Goal: Task Accomplishment & Management: Manage account settings

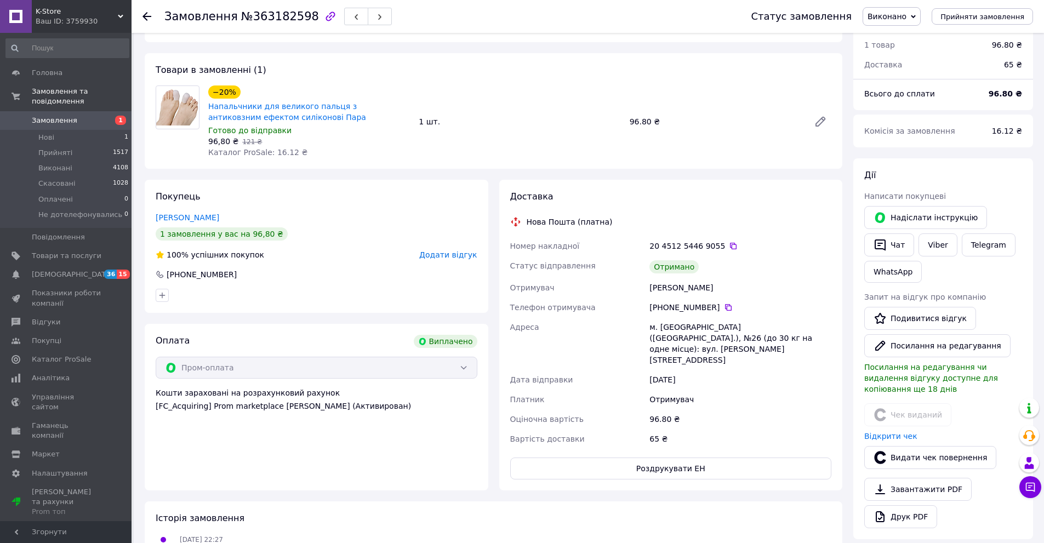
scroll to position [110, 0]
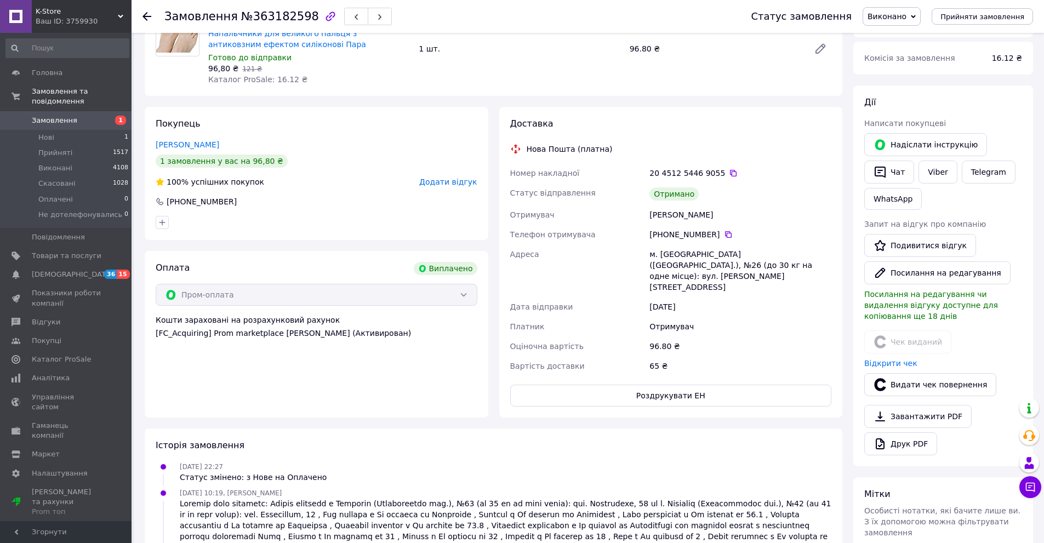
drag, startPoint x: 235, startPoint y: 199, endPoint x: 179, endPoint y: 202, distance: 56.0
click at [179, 202] on div "[PHONE_NUMBER]" at bounding box center [317, 201] width 324 height 11
copy div "0 63 840 54 29"
click at [1027, 490] on icon at bounding box center [1030, 487] width 9 height 9
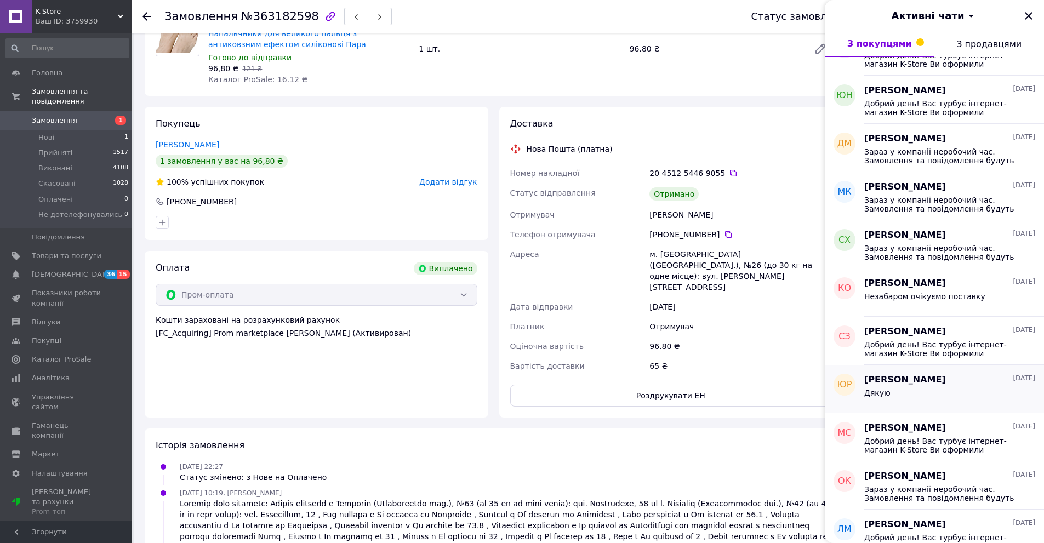
scroll to position [274, 0]
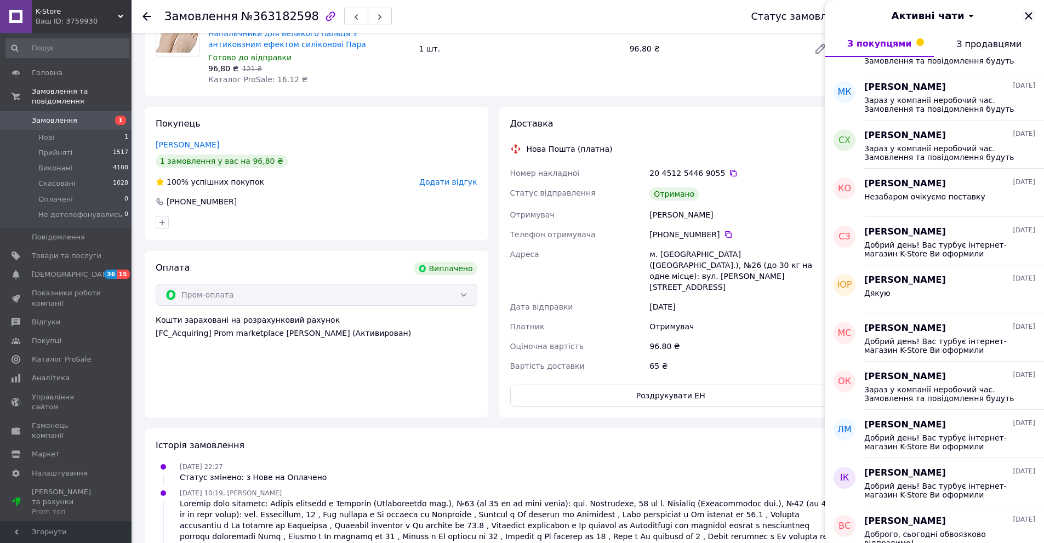
click at [1028, 16] on icon "Закрити" at bounding box center [1028, 15] width 7 height 7
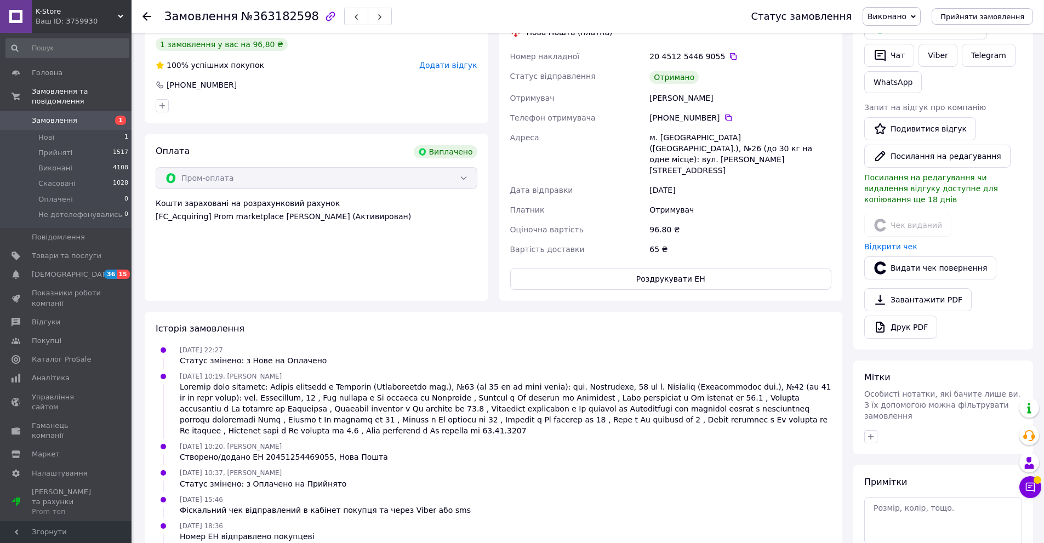
scroll to position [356, 0]
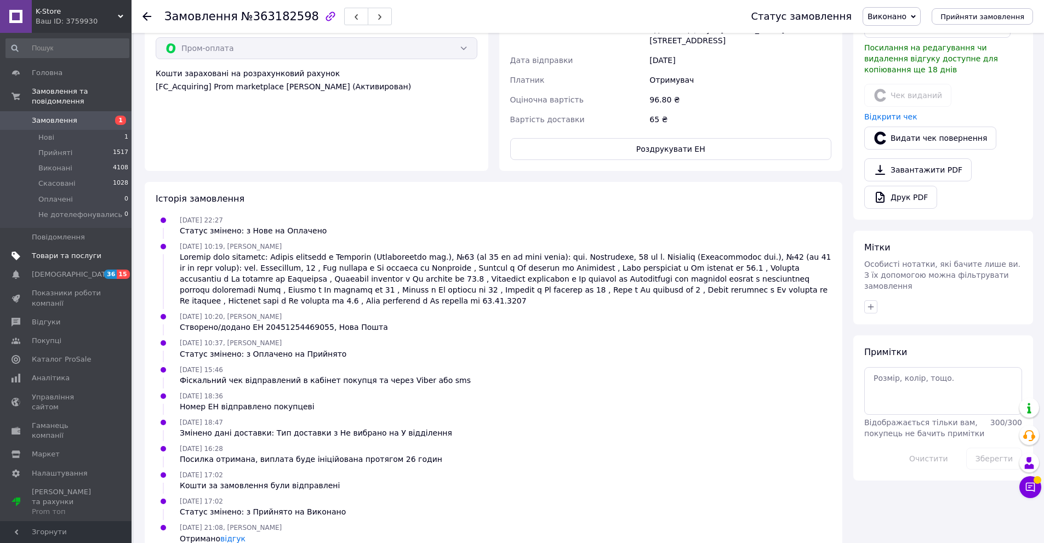
click at [84, 251] on span "Товари та послуги" at bounding box center [67, 256] width 70 height 10
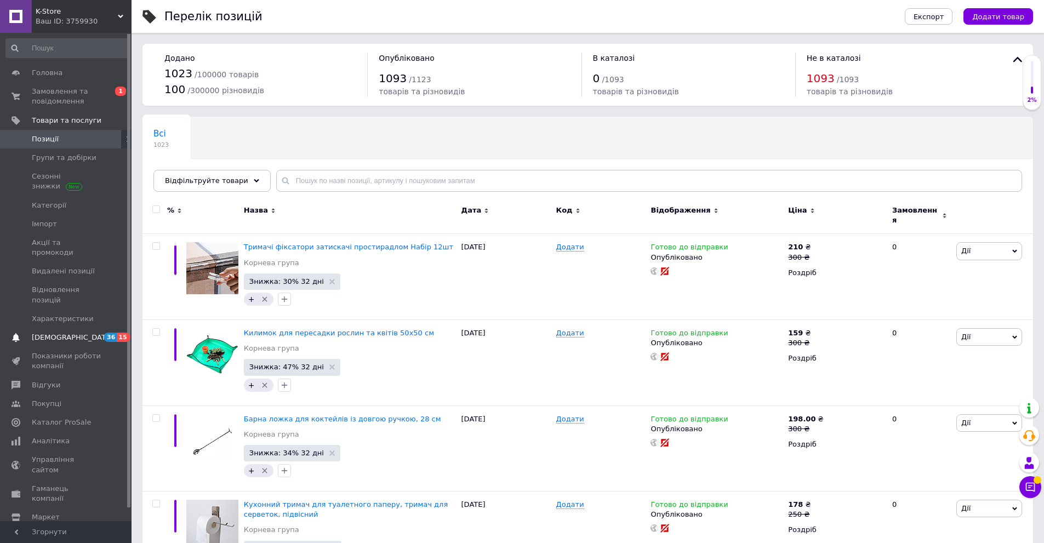
click at [73, 333] on span "[DEMOGRAPHIC_DATA]" at bounding box center [67, 338] width 70 height 10
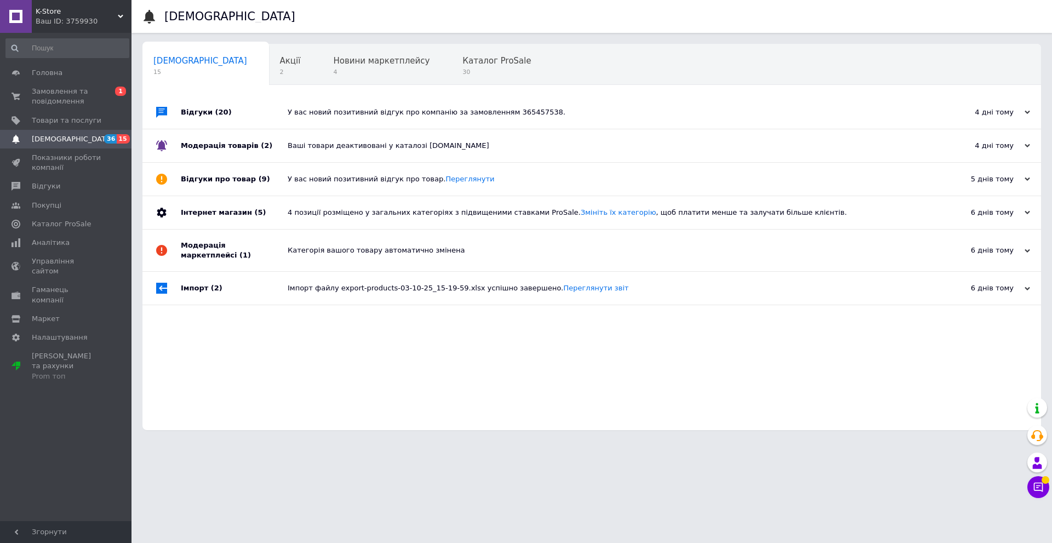
click at [454, 150] on div "Ваші товари деактивовані у каталозі Prom.ua" at bounding box center [604, 146] width 633 height 10
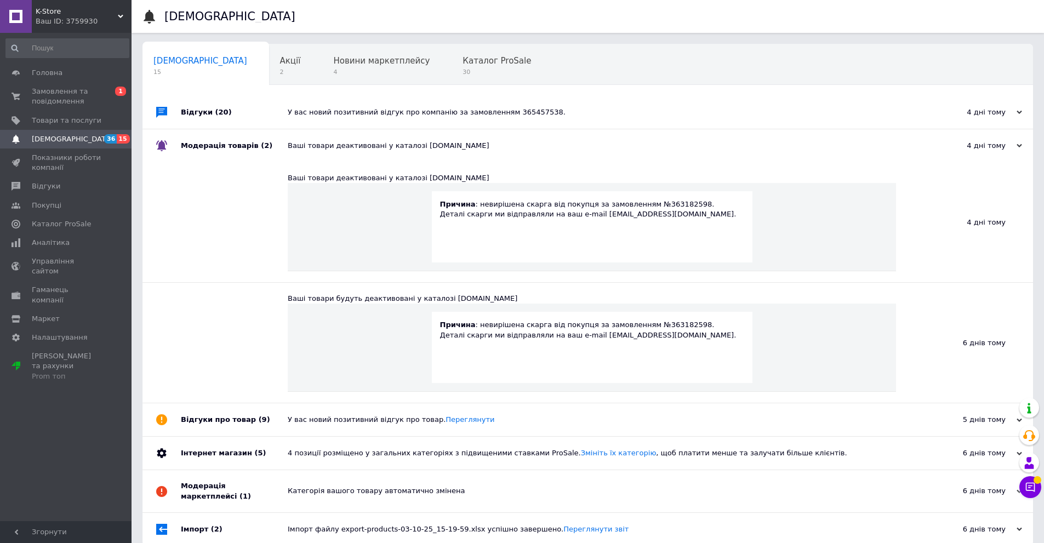
click at [659, 203] on p "Причина : невирішена скарга від покупця за замовленням №363182598." at bounding box center [592, 204] width 304 height 10
copy p "363182598"
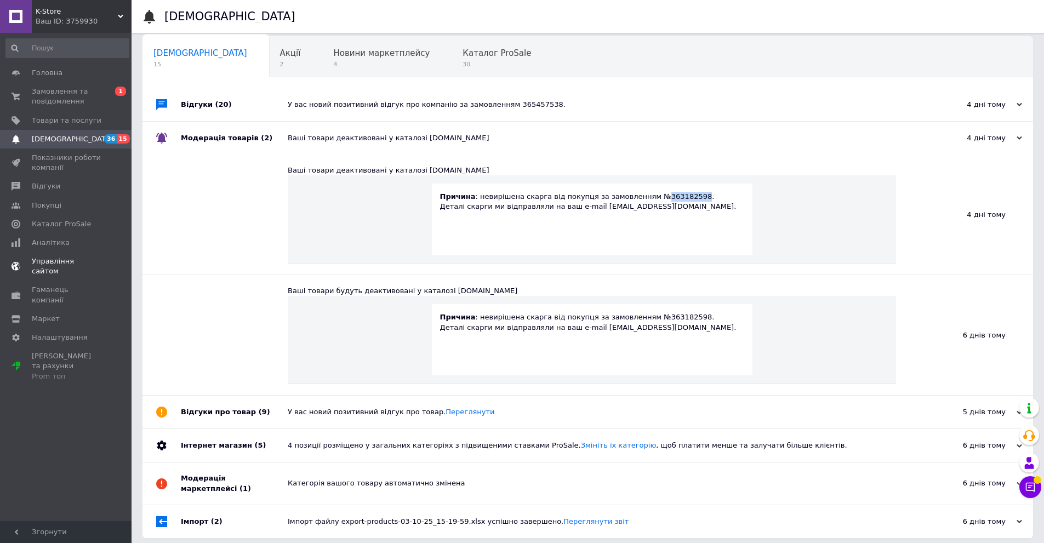
click at [76, 262] on span "Управління сайтом" at bounding box center [67, 266] width 70 height 20
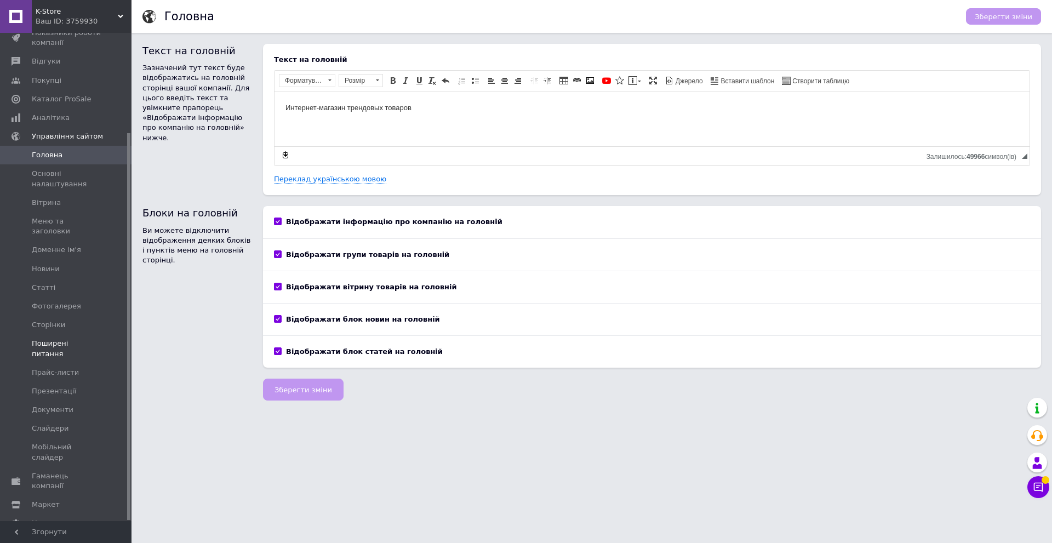
scroll to position [125, 0]
click at [55, 499] on span "Маркет" at bounding box center [46, 504] width 28 height 10
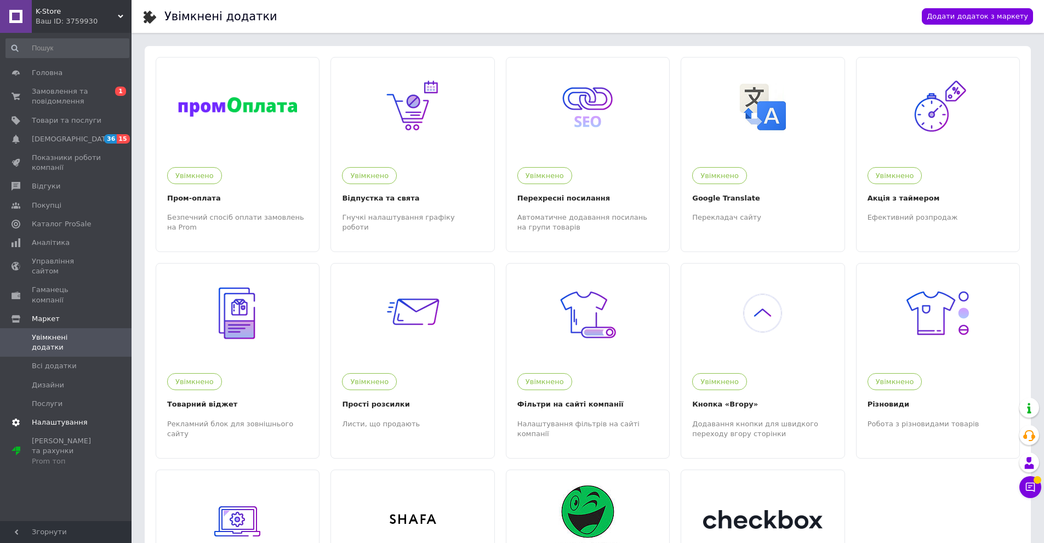
click at [66, 417] on span "Налаштування" at bounding box center [60, 422] width 56 height 10
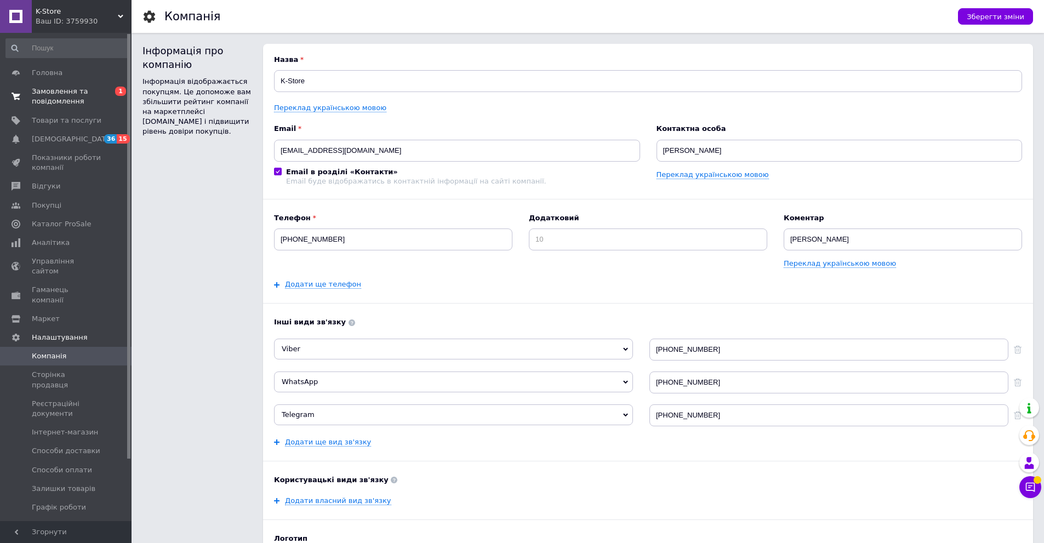
click at [95, 91] on span "Замовлення та повідомлення" at bounding box center [67, 97] width 70 height 20
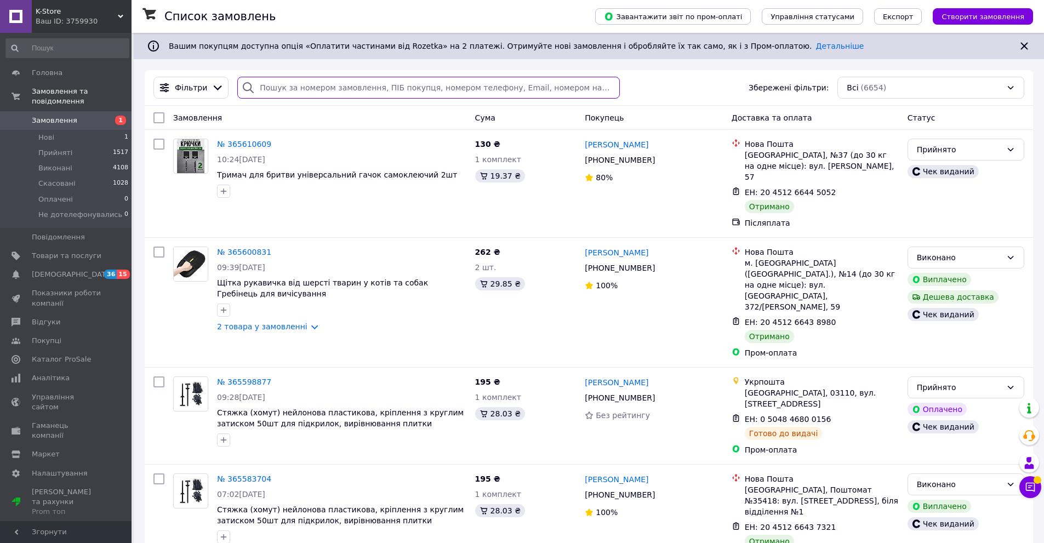
click at [331, 95] on input "search" at bounding box center [428, 88] width 382 height 22
paste input "363182598"
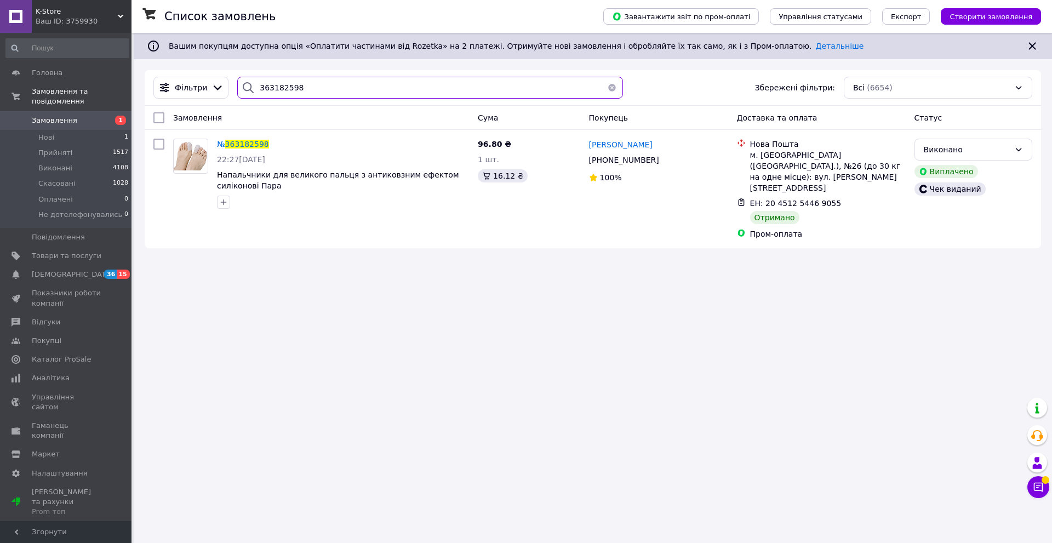
type input "363182598"
click at [339, 331] on div "Список замовлень Завантажити звіт по пром-оплаті Управління статусами Експорт С…" at bounding box center [593, 271] width 918 height 543
click at [843, 199] on icon at bounding box center [847, 203] width 9 height 9
click at [282, 85] on input "363182598" at bounding box center [430, 88] width 386 height 22
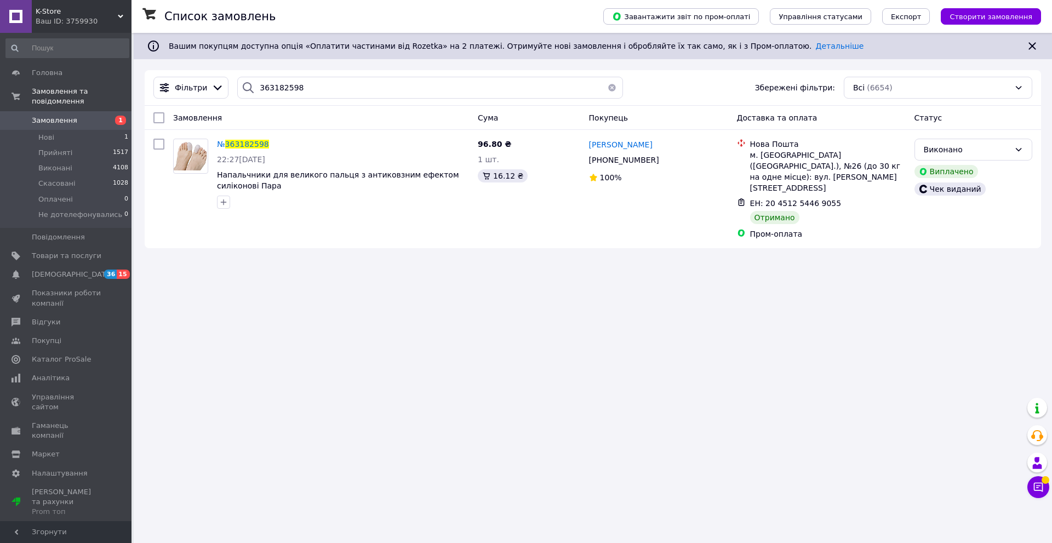
click at [90, 116] on span "Замовлення" at bounding box center [67, 121] width 70 height 10
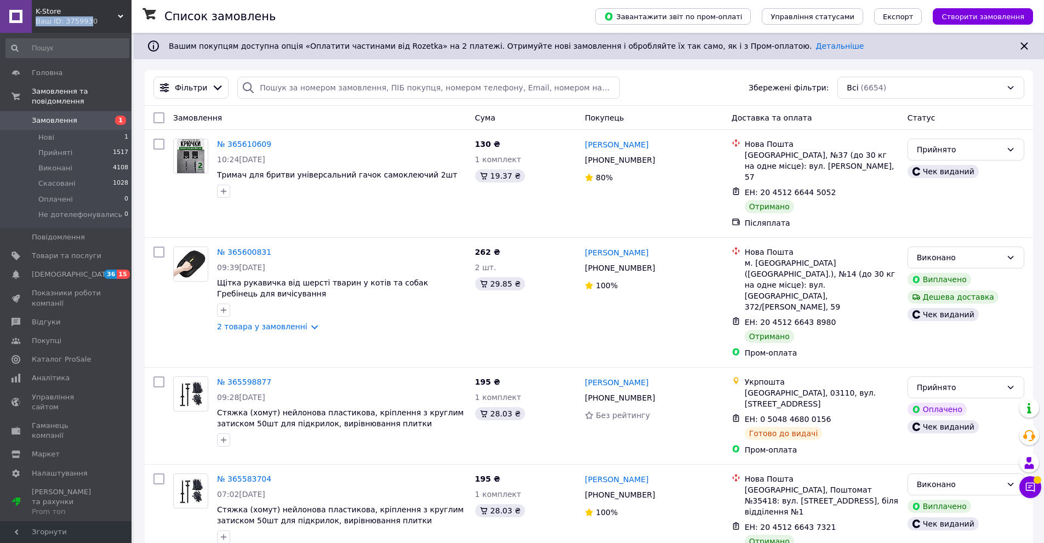
click at [83, 16] on div "K-Store Ваш ID: 3759930" at bounding box center [82, 16] width 100 height 33
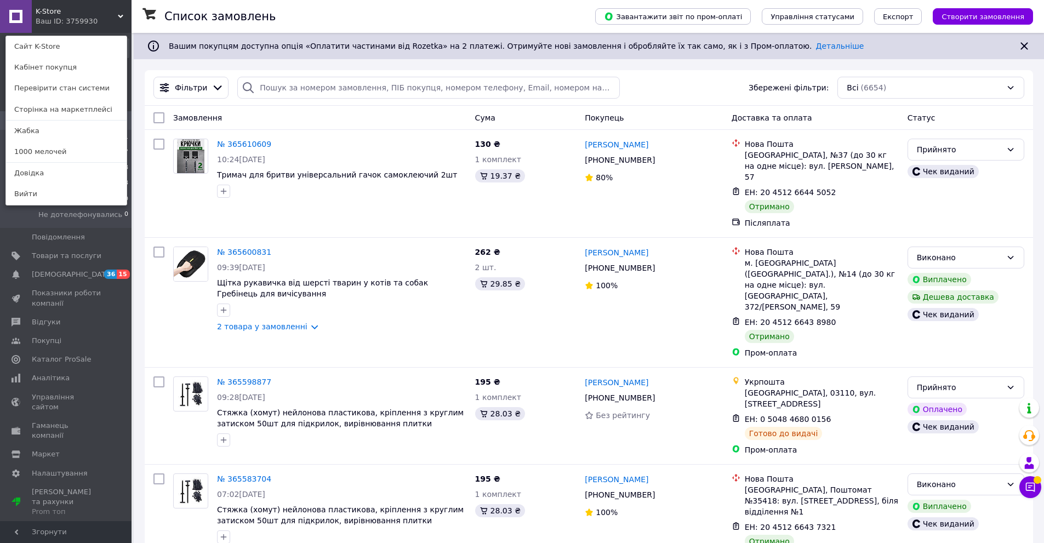
click at [101, 14] on div "K-Store Ваш ID: 3759930 Сайт K-Store Кабінет покупця Перевірити стан системи Ст…" at bounding box center [65, 16] width 131 height 33
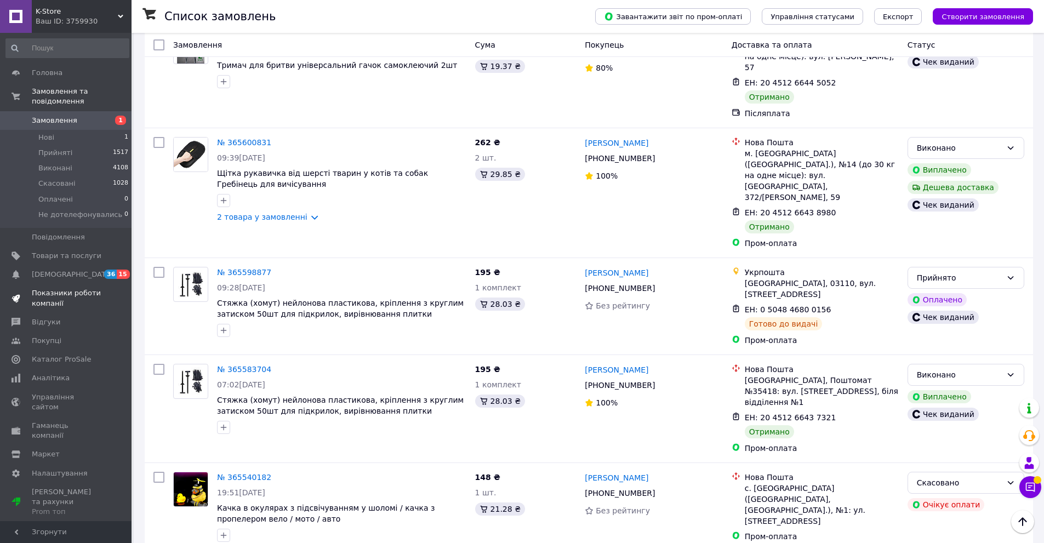
scroll to position [164, 0]
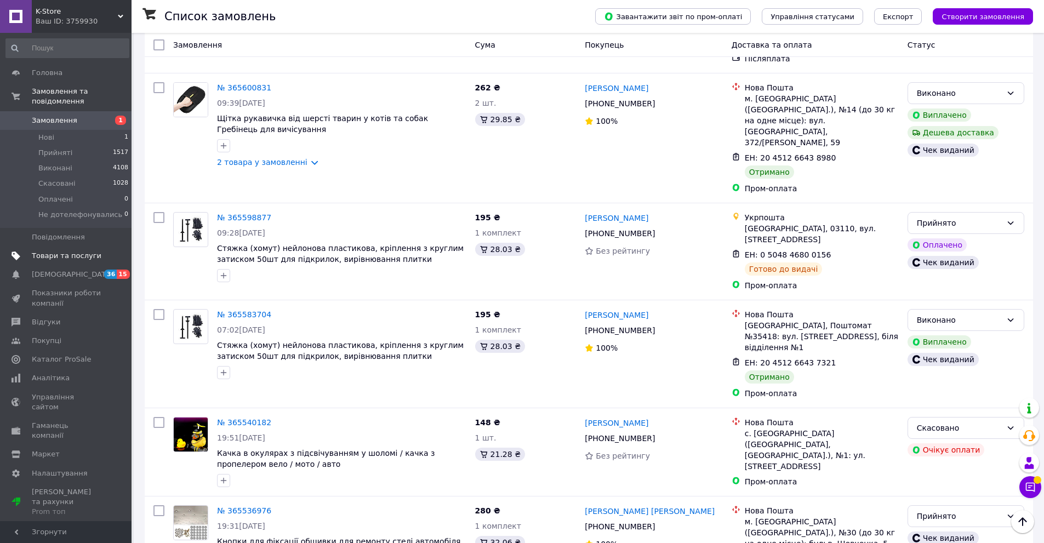
click at [75, 251] on span "Товари та послуги" at bounding box center [67, 256] width 70 height 10
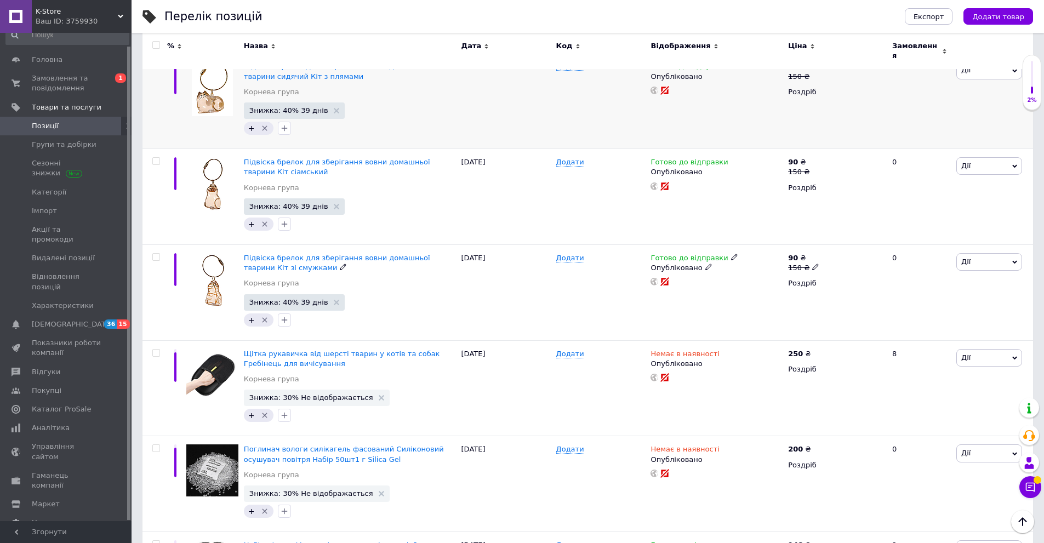
scroll to position [3287, 0]
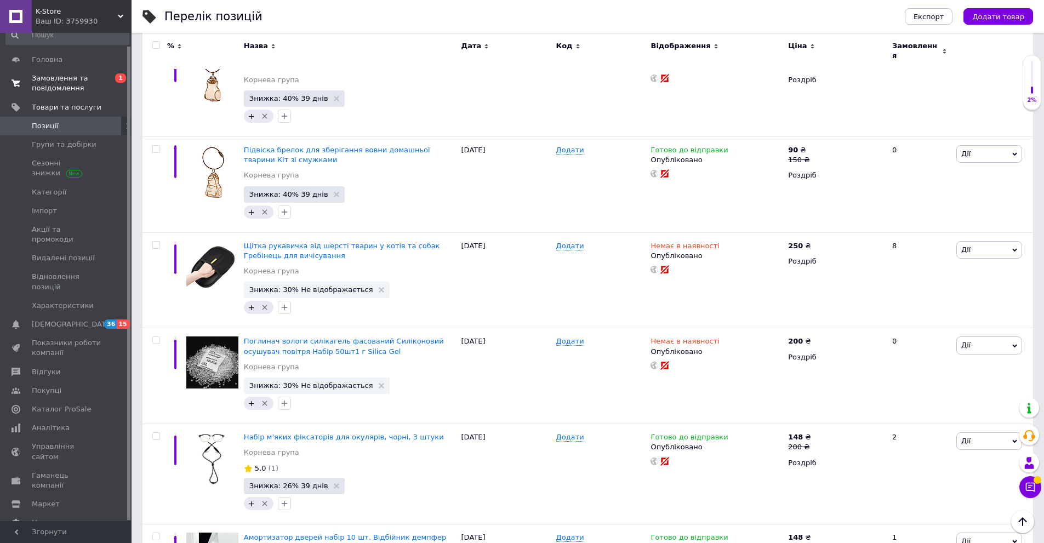
click at [67, 85] on span "Замовлення та повідомлення" at bounding box center [67, 83] width 70 height 20
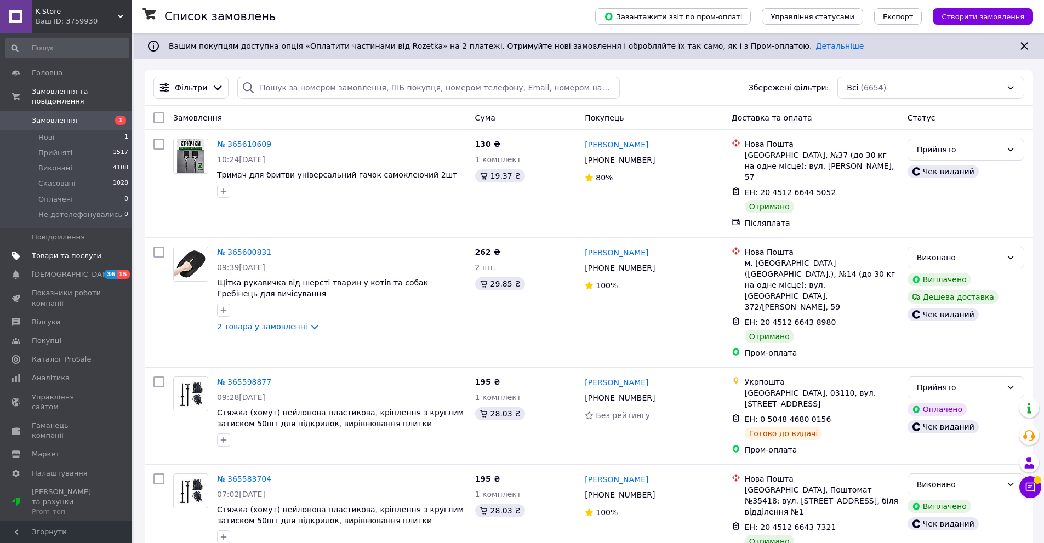
click at [84, 251] on span "Товари та послуги" at bounding box center [67, 256] width 70 height 10
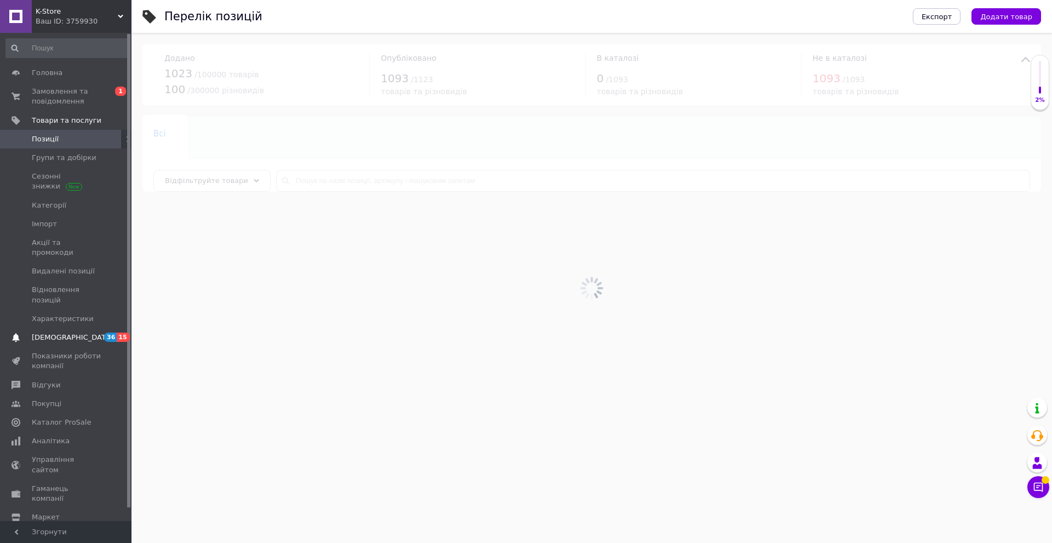
click at [76, 333] on span "[DEMOGRAPHIC_DATA]" at bounding box center [67, 338] width 70 height 10
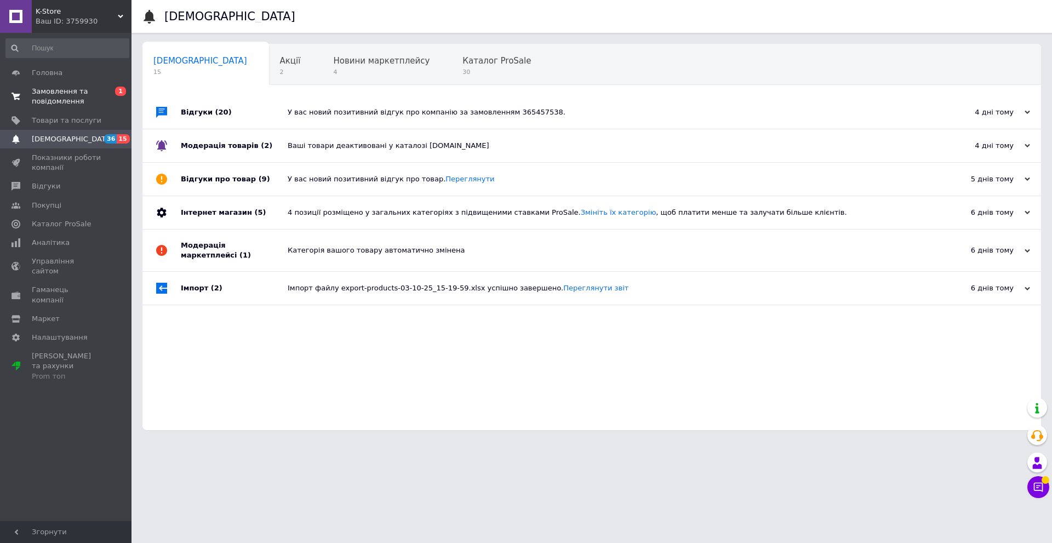
click at [83, 101] on span "Замовлення та повідомлення" at bounding box center [67, 97] width 70 height 20
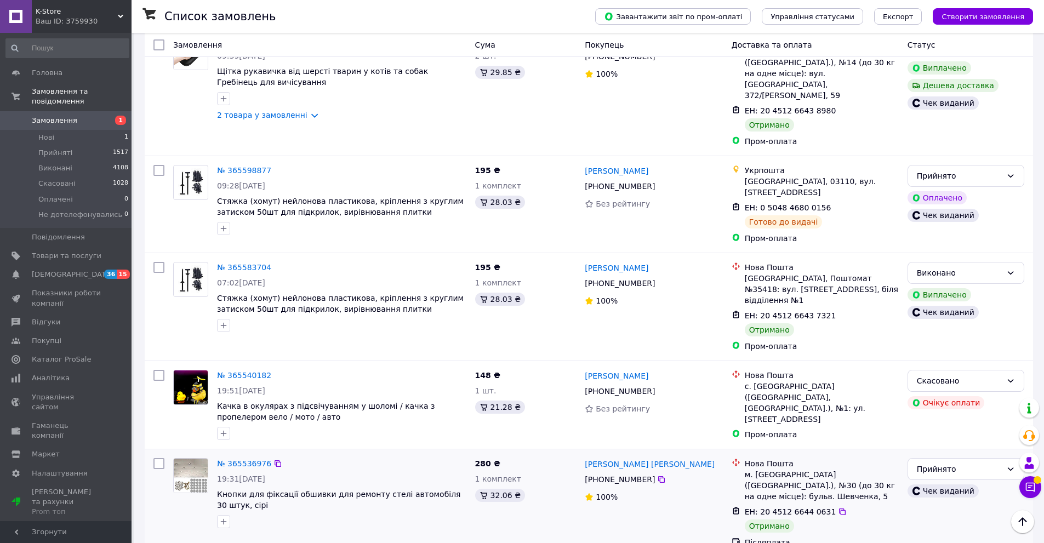
scroll to position [274, 0]
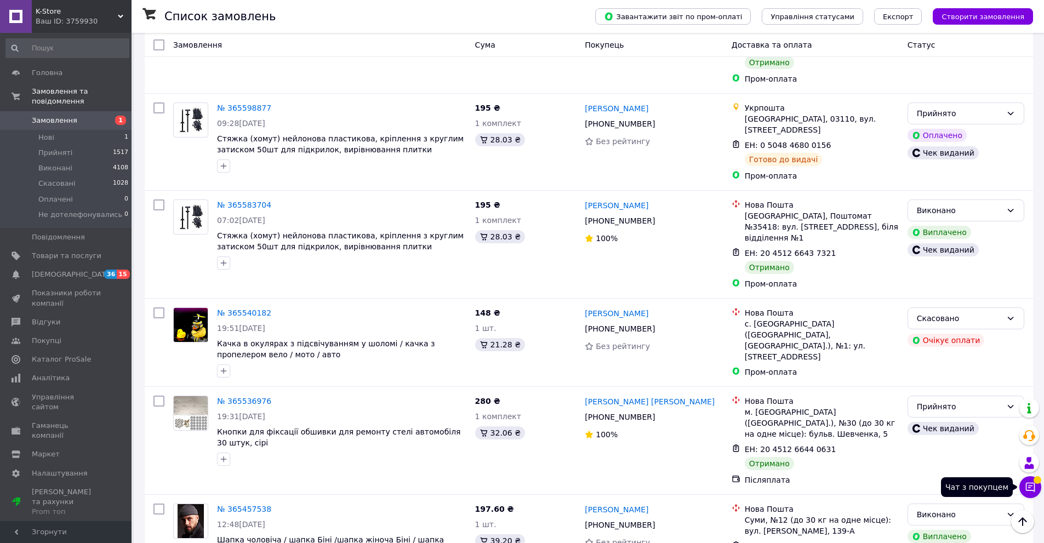
click at [1026, 479] on button "Чат з покупцем" at bounding box center [1030, 487] width 22 height 22
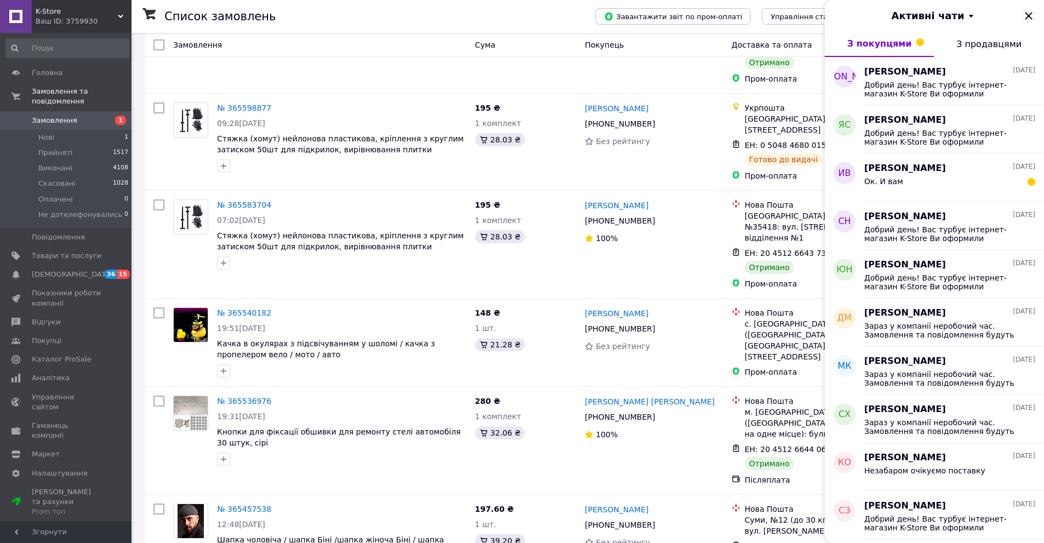
click at [1028, 19] on icon "Закрити" at bounding box center [1028, 15] width 13 height 13
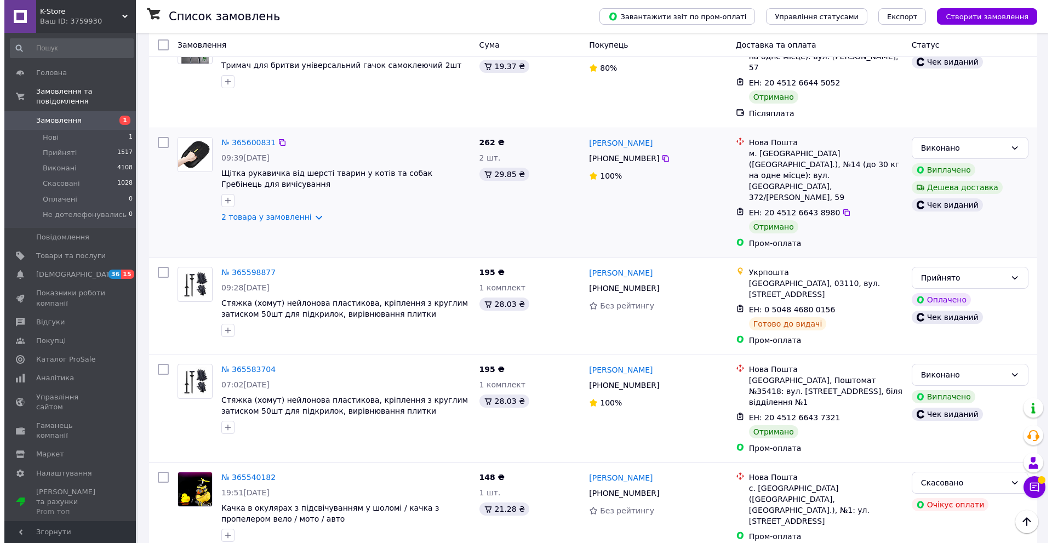
scroll to position [0, 0]
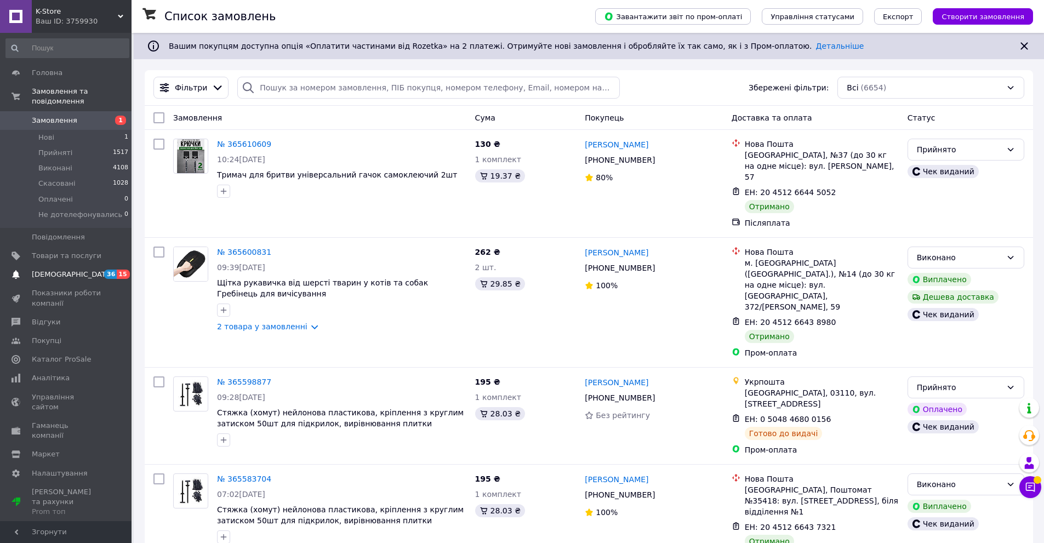
click at [75, 270] on span "[DEMOGRAPHIC_DATA]" at bounding box center [67, 275] width 70 height 10
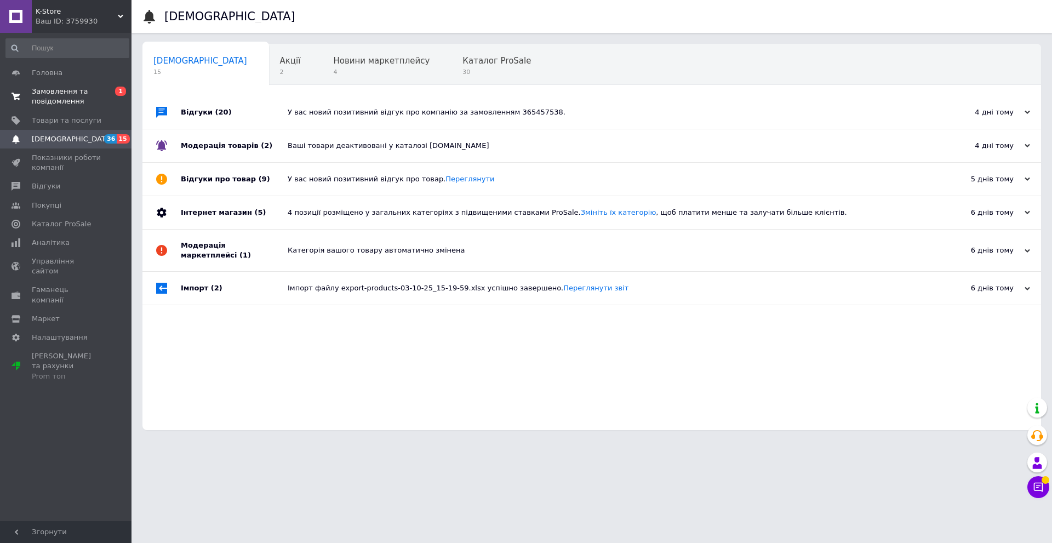
click at [83, 101] on span "Замовлення та повідомлення" at bounding box center [67, 97] width 70 height 20
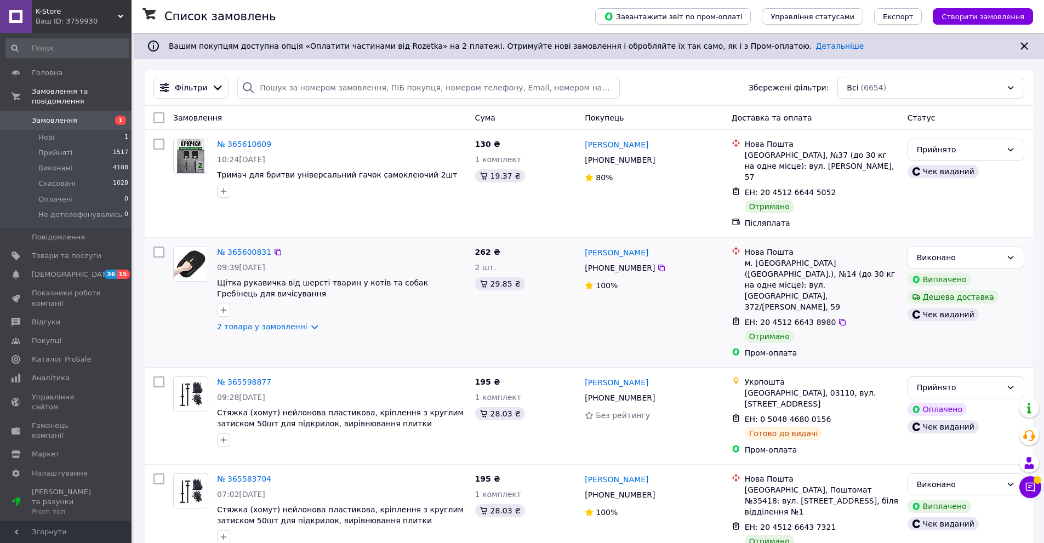
drag, startPoint x: 415, startPoint y: 227, endPoint x: 409, endPoint y: 227, distance: 6.1
click at [415, 238] on div "№ 365600831 09:39, 08.10.2025 Щітка рукавичка від шерсті тварин у котів та соба…" at bounding box center [589, 302] width 888 height 129
click at [79, 270] on span "[DEMOGRAPHIC_DATA]" at bounding box center [67, 275] width 70 height 10
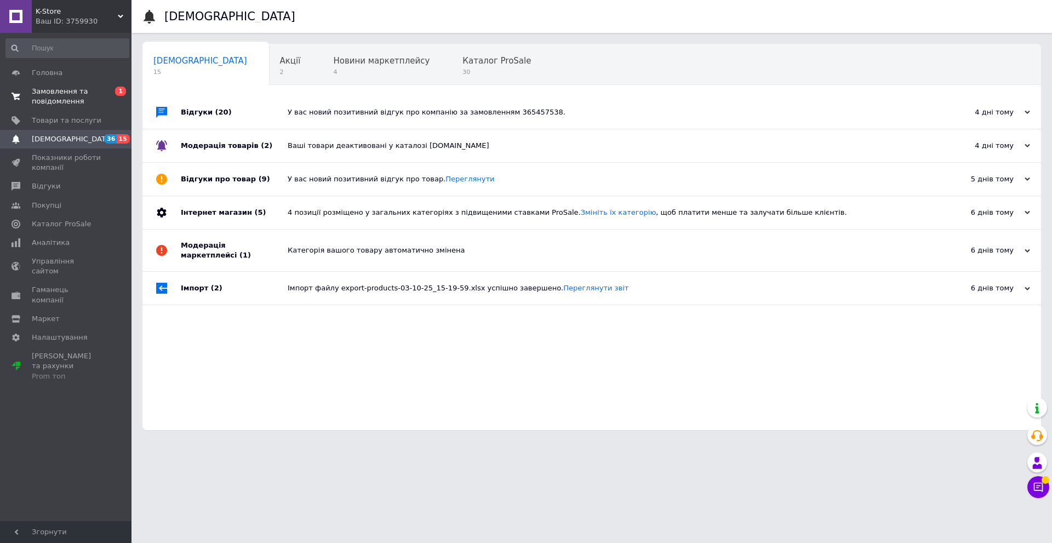
click at [87, 87] on span "Замовлення та повідомлення" at bounding box center [67, 97] width 70 height 20
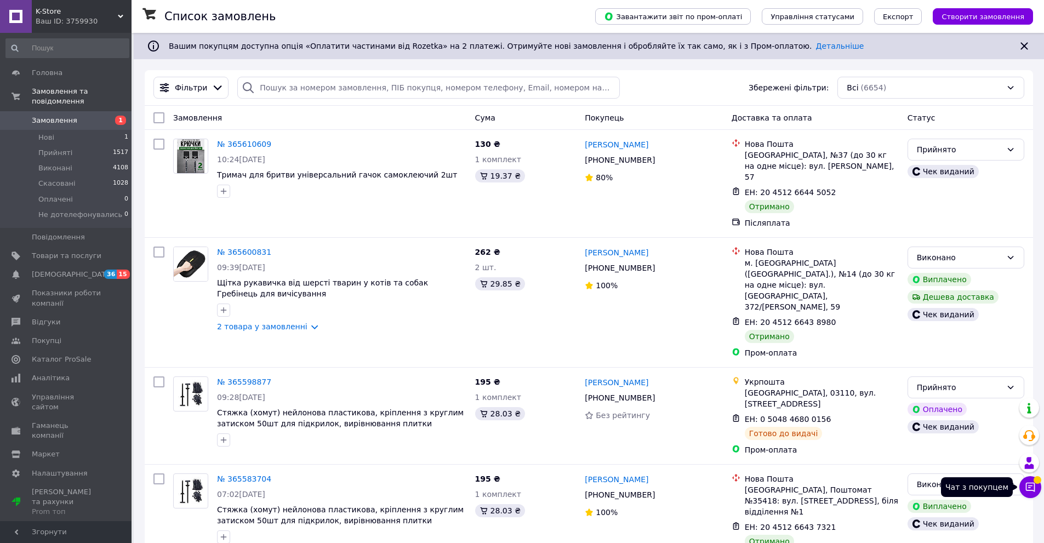
click at [1038, 487] on button "Чат з покупцем" at bounding box center [1030, 487] width 22 height 22
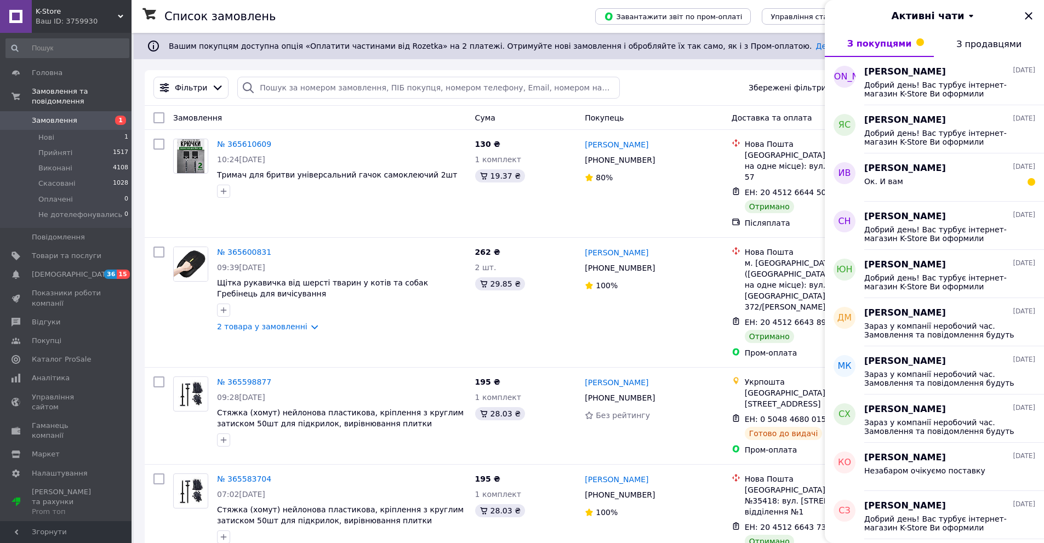
click at [1028, 17] on icon "Закрити" at bounding box center [1028, 15] width 7 height 7
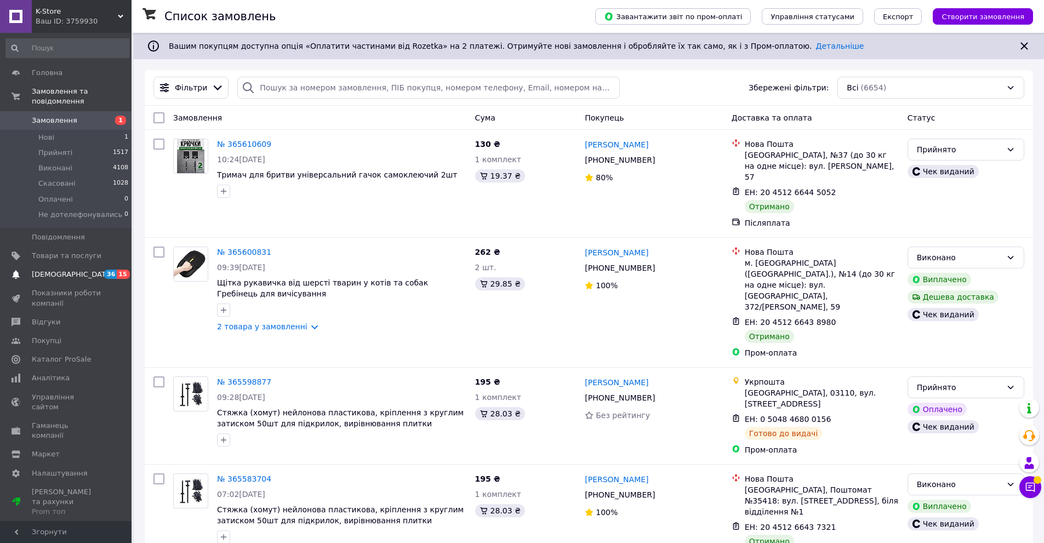
click at [99, 265] on link "Сповіщення 36 15" at bounding box center [67, 274] width 135 height 19
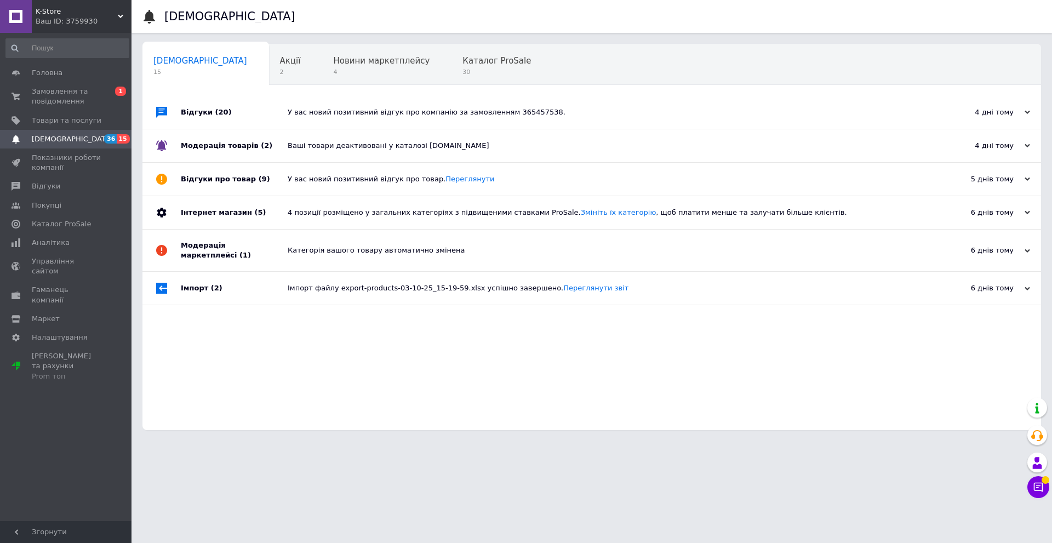
click at [95, 19] on div "Ваш ID: 3759930" at bounding box center [84, 21] width 96 height 10
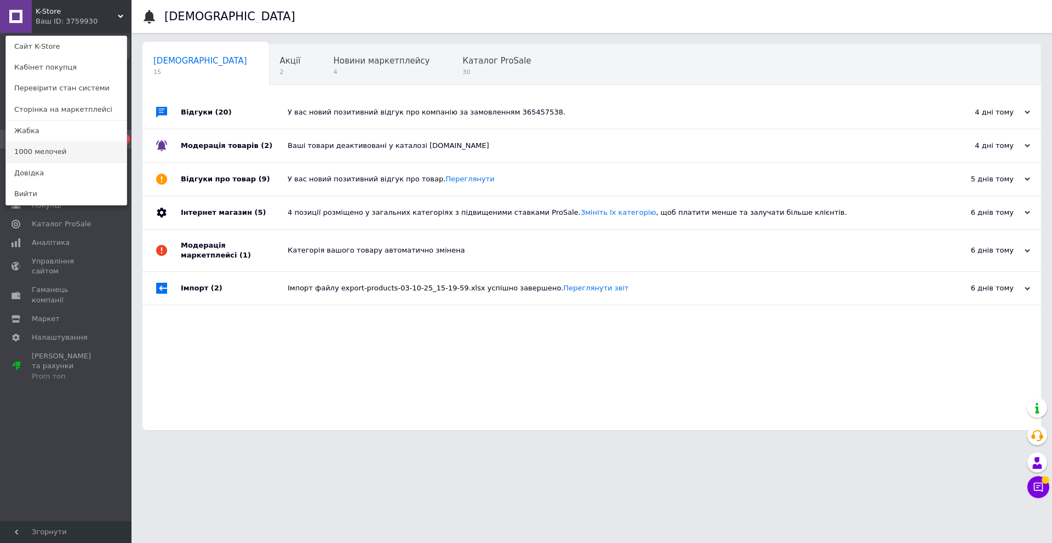
click at [73, 147] on link "1000 мелочей" at bounding box center [66, 151] width 121 height 21
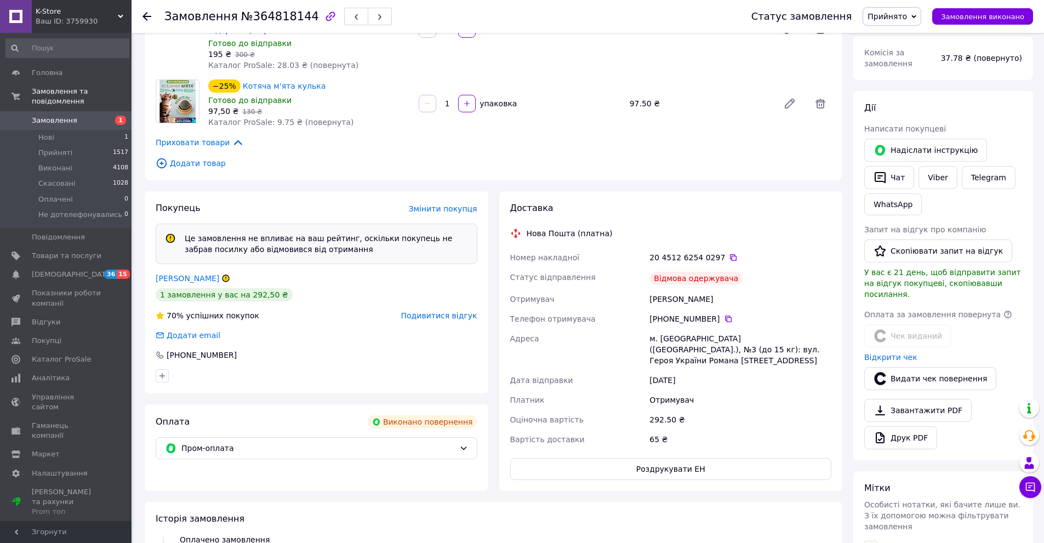
scroll to position [219, 0]
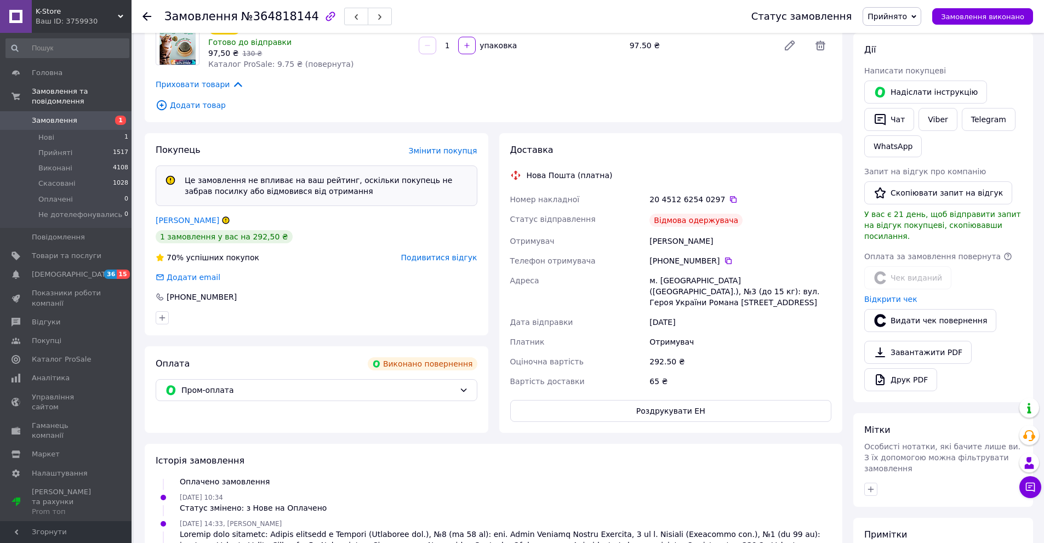
click at [453, 254] on span "Подивитися відгук" at bounding box center [439, 257] width 76 height 9
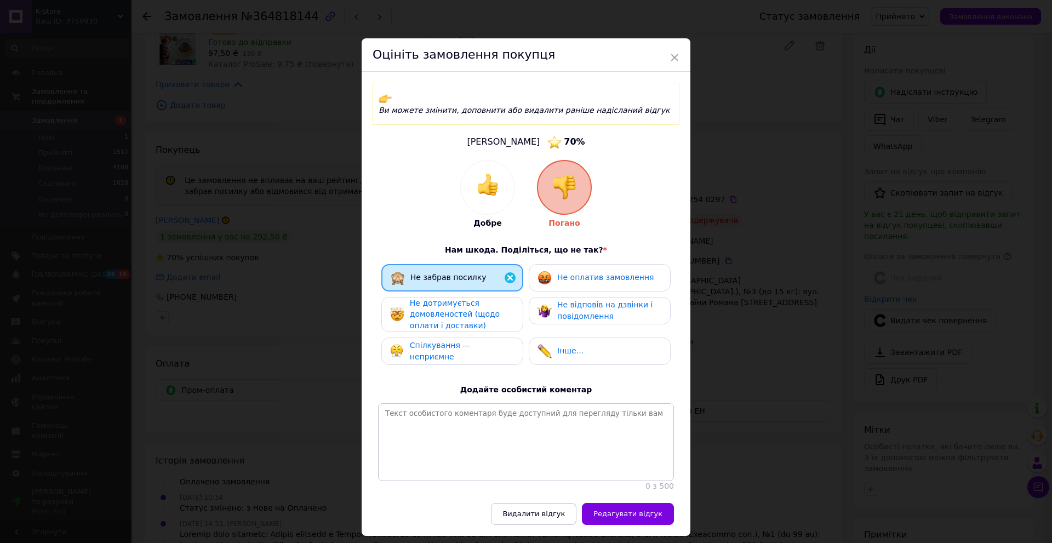
click at [577, 273] on span "Не оплатив замовлення" at bounding box center [605, 277] width 96 height 9
drag, startPoint x: 477, startPoint y: 294, endPoint x: 490, endPoint y: 298, distance: 13.7
click at [479, 298] on div "Не дотримується домовленостей (щодо оплати і доставки)" at bounding box center [462, 315] width 104 height 34
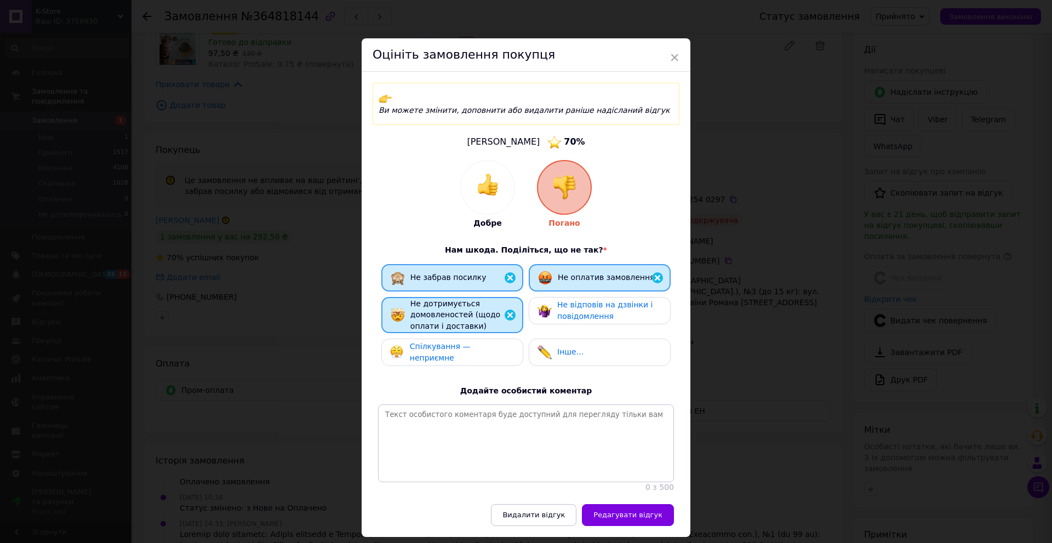
click at [601, 306] on span "Не відповів на дзвінки і повідомлення" at bounding box center [604, 310] width 95 height 20
click at [617, 302] on div "Не відповів на дзвінки і повідомлення" at bounding box center [610, 310] width 104 height 22
click at [658, 517] on button "Редагувати відгук" at bounding box center [628, 515] width 92 height 22
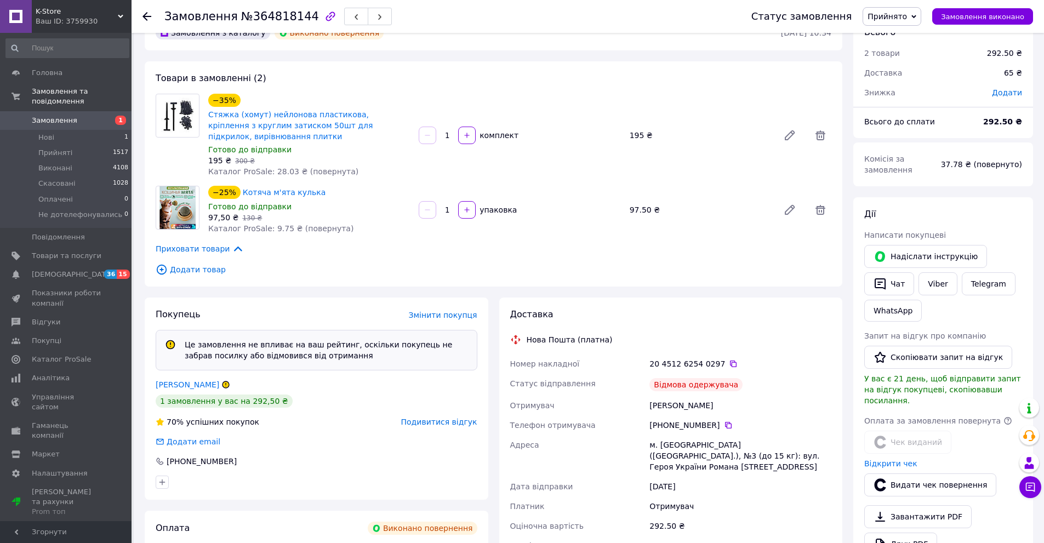
scroll to position [0, 0]
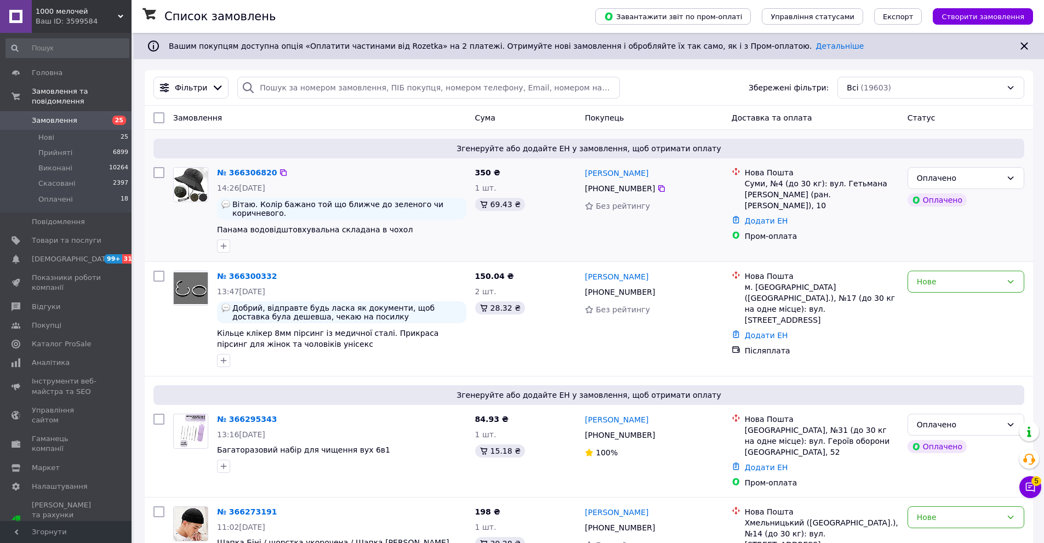
click at [451, 243] on div at bounding box center [342, 246] width 254 height 18
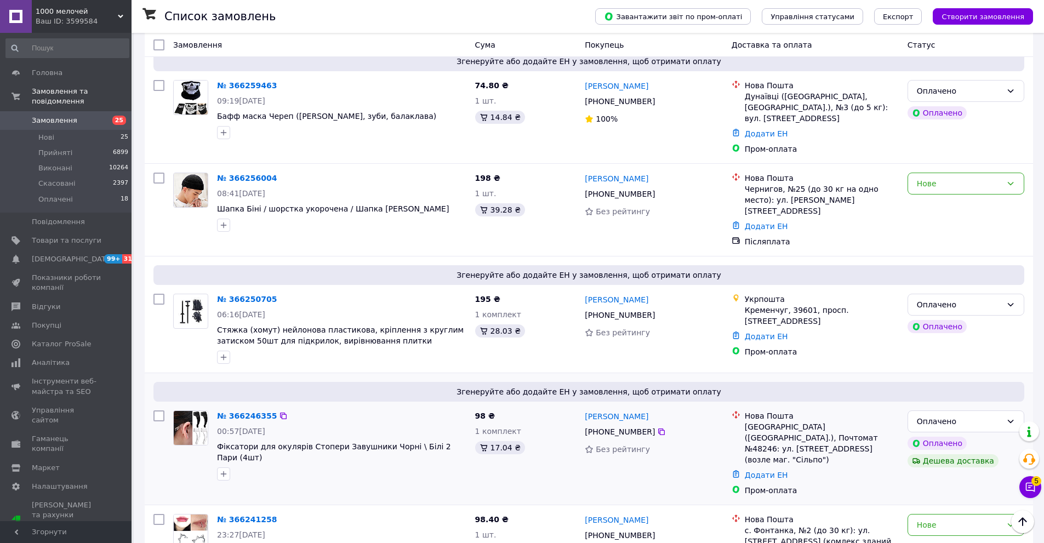
scroll to position [548, 0]
click at [1023, 483] on button "Чат з покупцем 5" at bounding box center [1030, 487] width 22 height 22
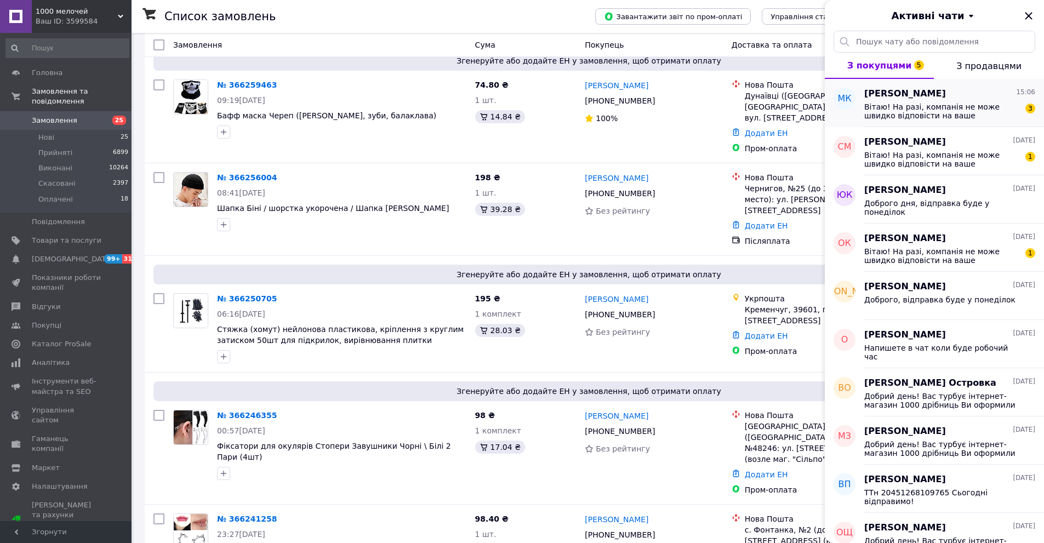
click at [976, 102] on span "Вітаю! На разі, компанія не може швидко відповісти на ваше повідомлення, оскіль…" at bounding box center [942, 111] width 156 height 18
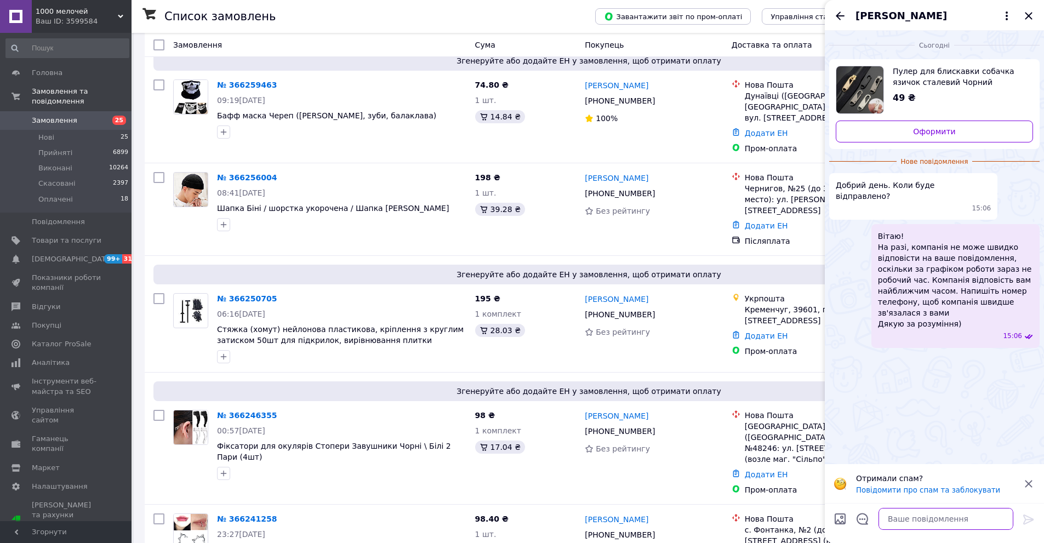
click at [952, 522] on textarea at bounding box center [945, 519] width 135 height 22
type textarea "Доброго дня, у понеділок"
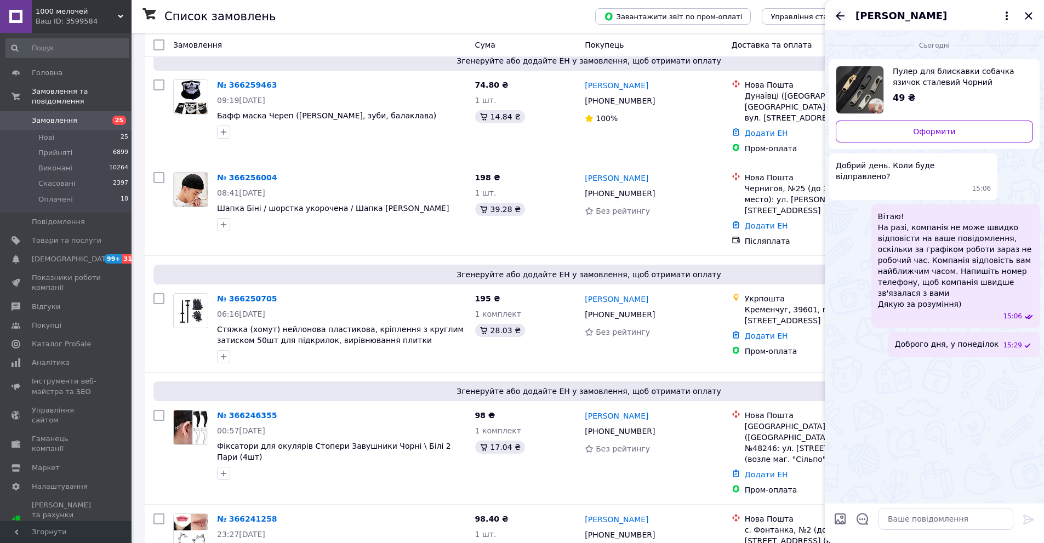
click at [843, 16] on icon "Назад" at bounding box center [840, 16] width 9 height 8
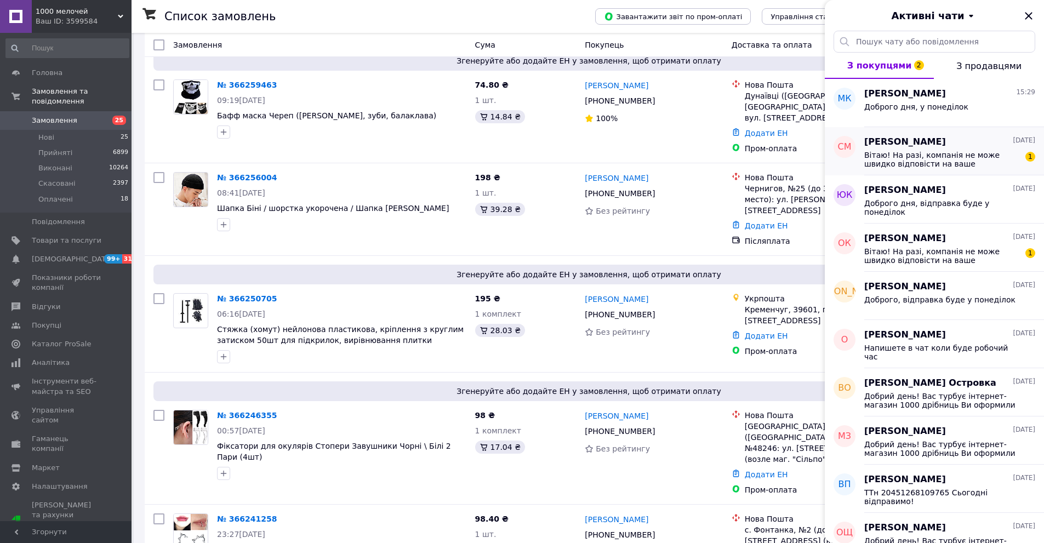
click at [966, 149] on div "Вітаю! На разі, компанія не може швидко відповісти на ваше повідомлення, оскіль…" at bounding box center [949, 158] width 171 height 20
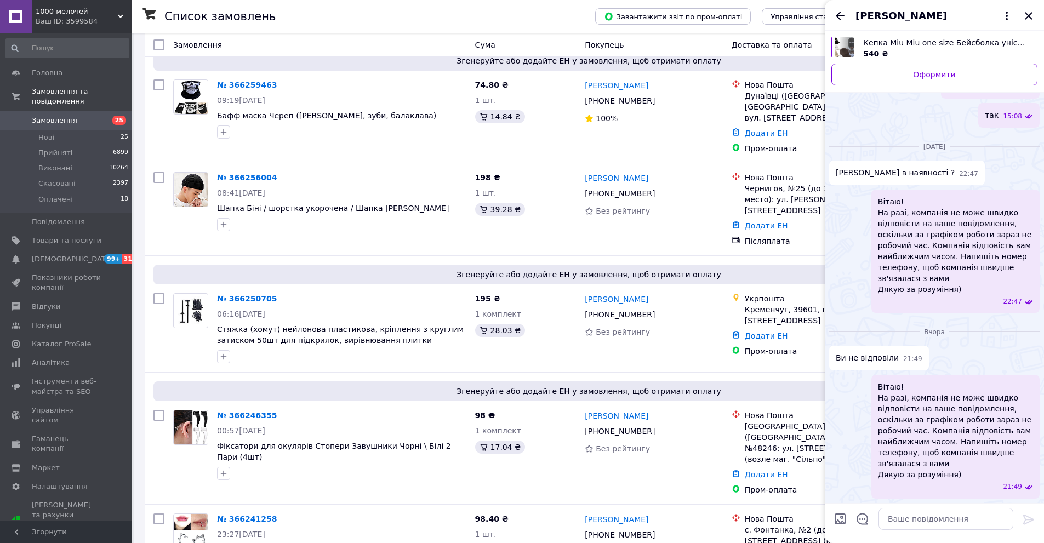
scroll to position [33, 0]
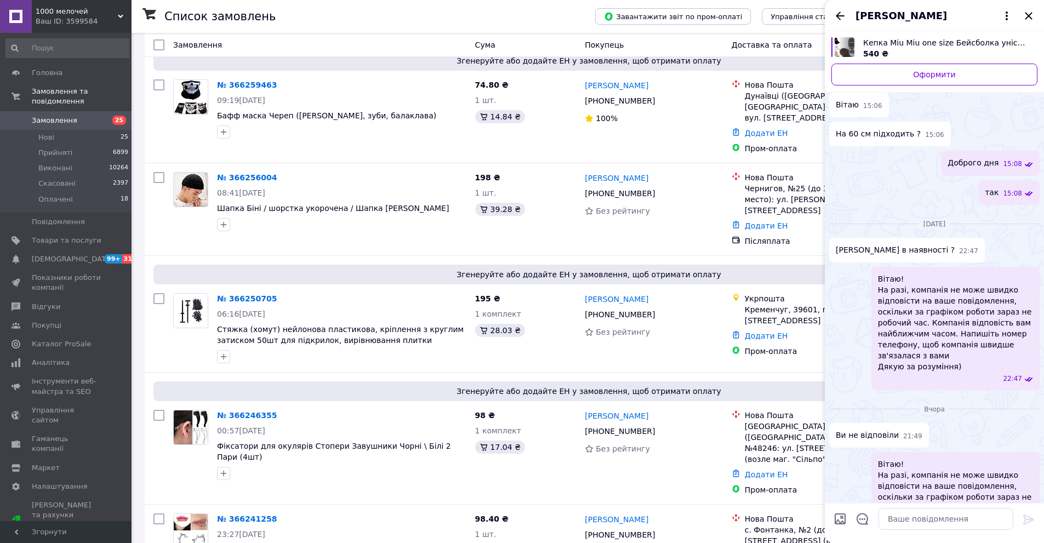
click at [896, 47] on span "Кепка Miu Miu one size Бейсболка унісекс" at bounding box center [945, 42] width 165 height 11
click at [930, 515] on textarea at bounding box center [945, 519] width 135 height 22
paste textarea "Біла \ Чорна \ Бежева \ Сіра"
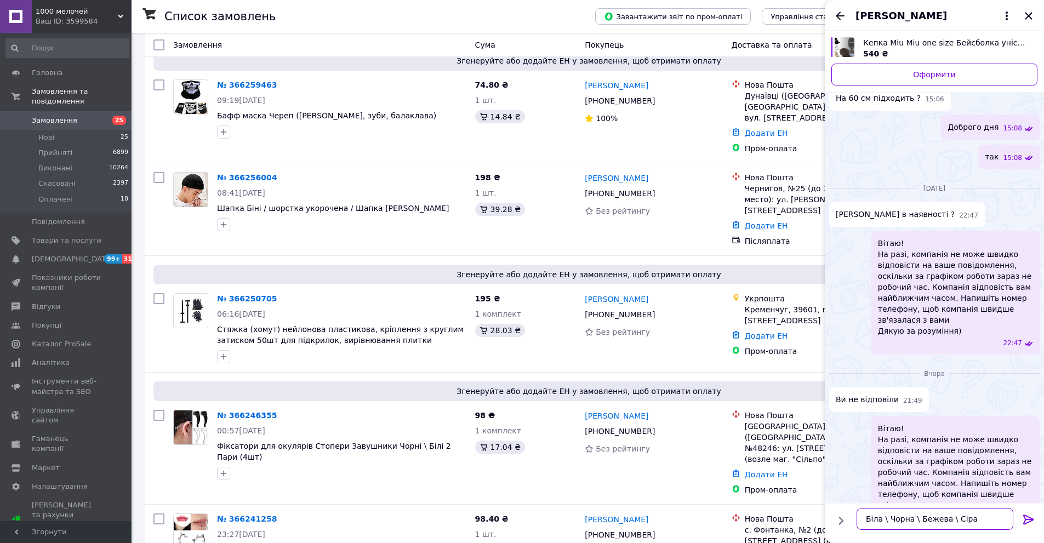
scroll to position [88, 0]
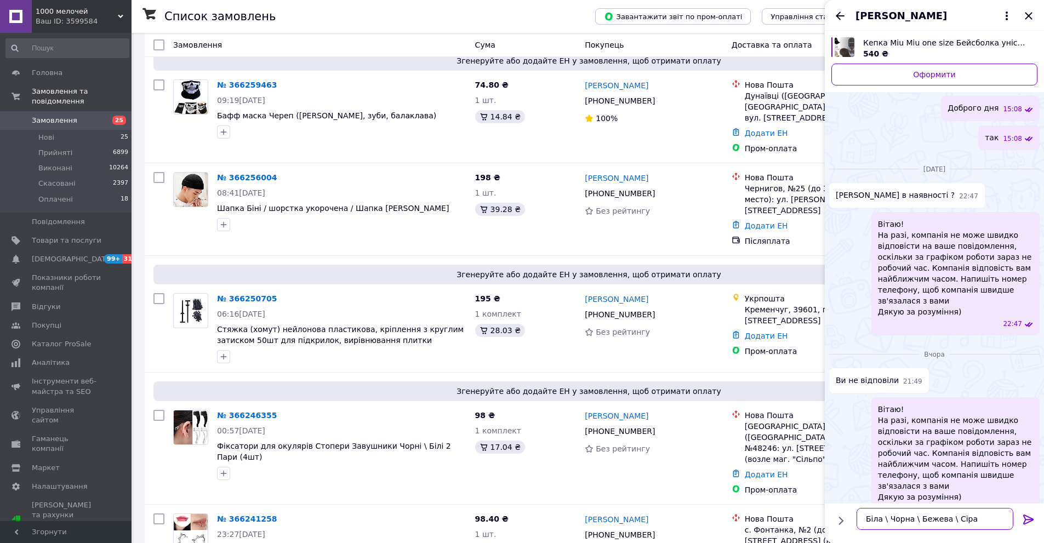
type textarea "Біла \ Чорна \ Бежева \ Сіра"
click at [1029, 521] on icon at bounding box center [1028, 519] width 10 height 10
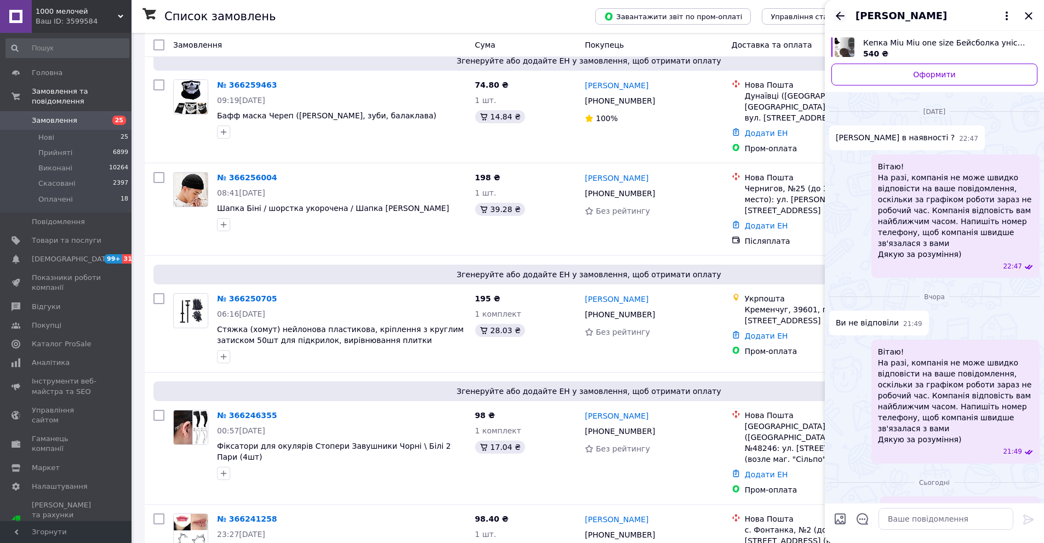
click at [840, 16] on icon "Назад" at bounding box center [840, 16] width 9 height 8
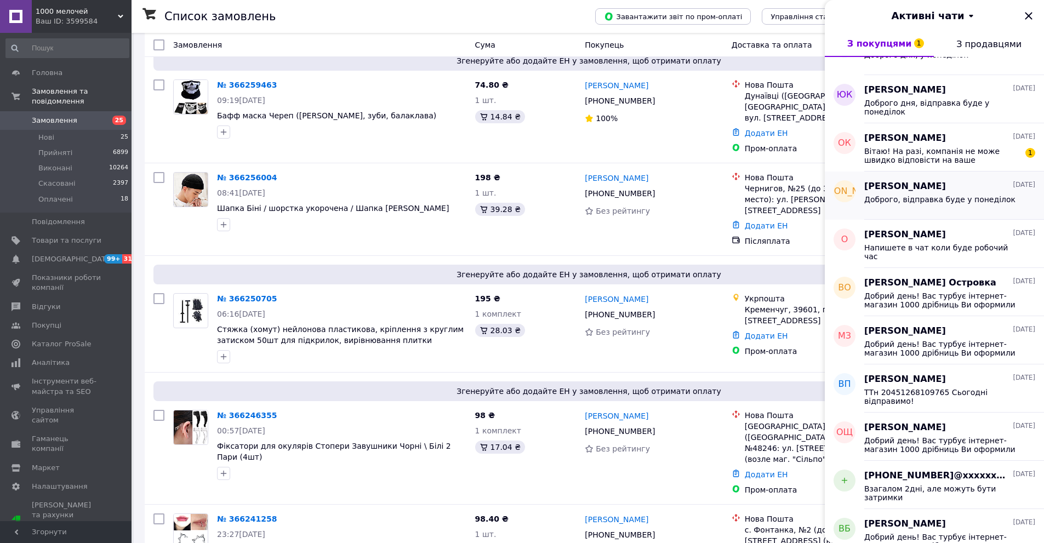
scroll to position [110, 0]
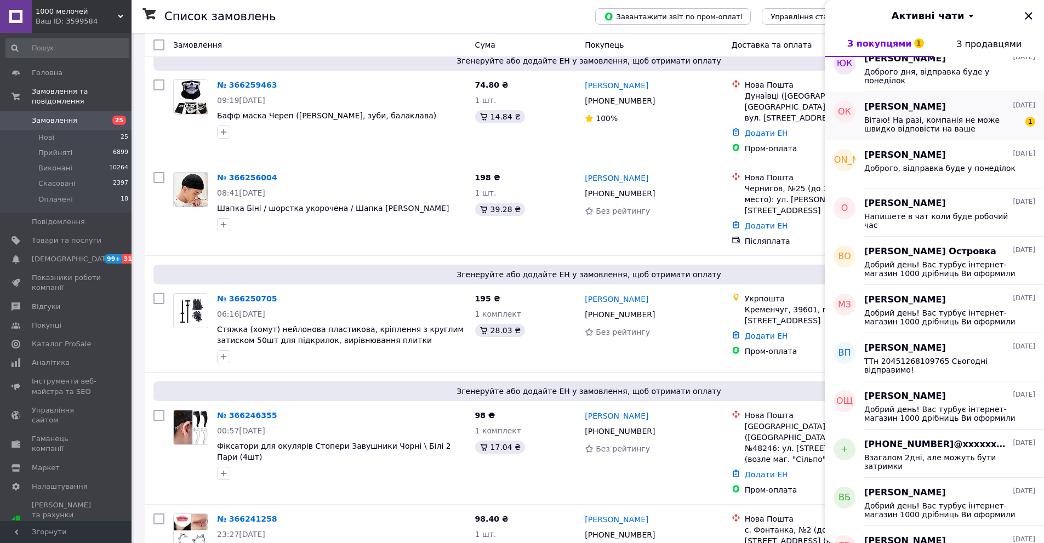
click at [925, 124] on span "Вітаю! На разі, компанія не може швидко відповісти на ваше повідомлення, оскіль…" at bounding box center [942, 125] width 156 height 18
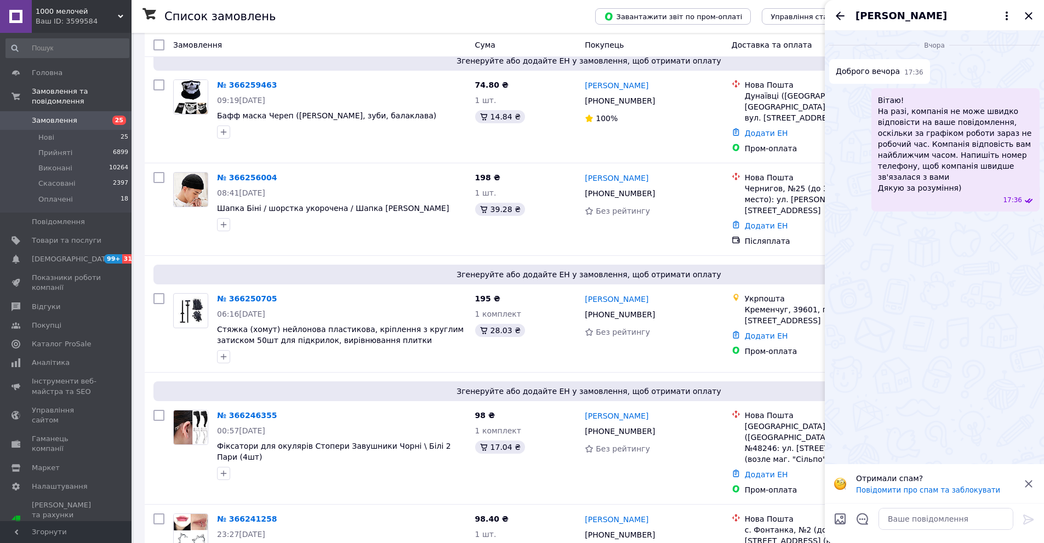
click at [885, 15] on span "Олександра Курочка" at bounding box center [900, 16] width 91 height 14
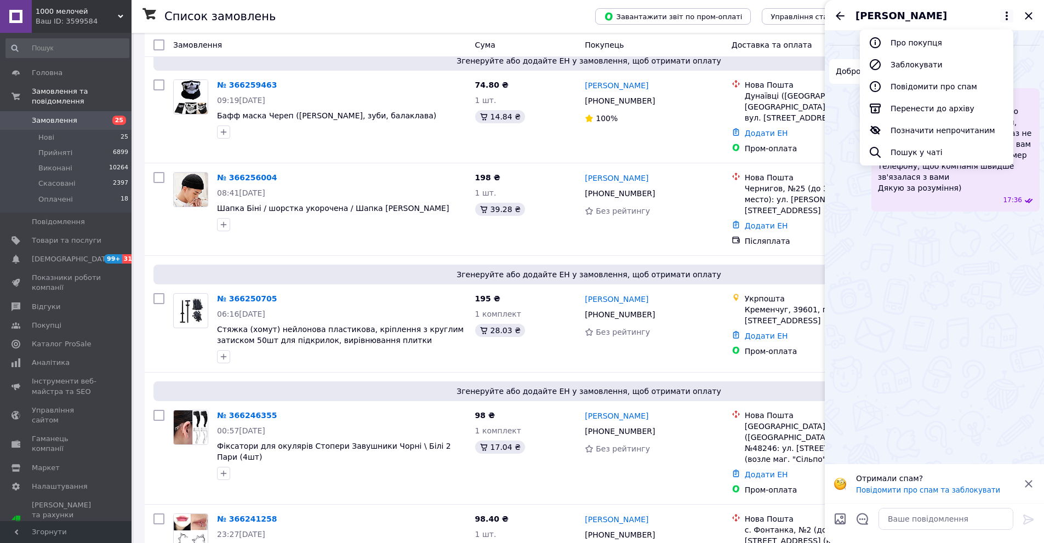
click at [901, 27] on div "Олександра Курочка Про покупця Заблокувати Повідомити про спам Перенести до арх…" at bounding box center [934, 15] width 219 height 31
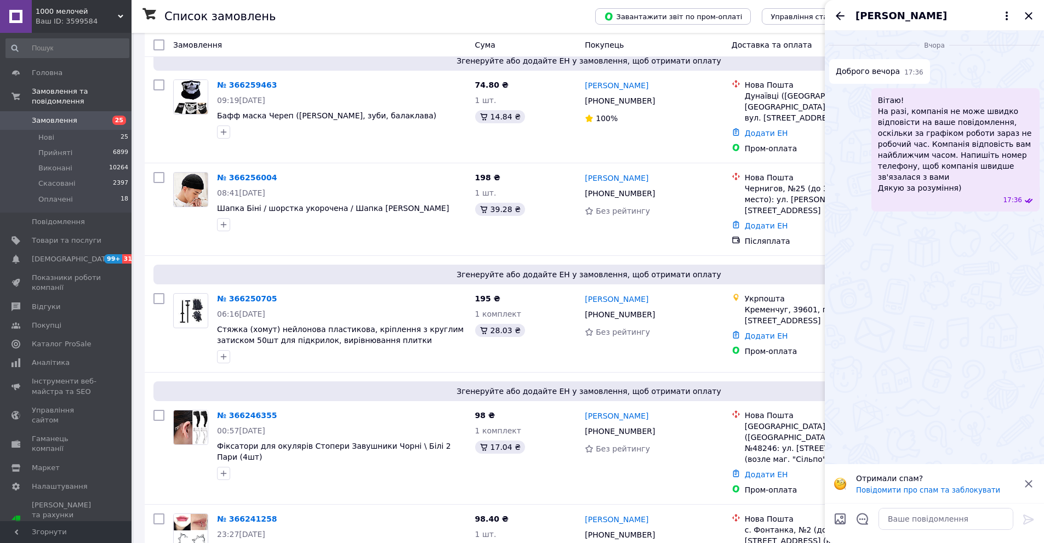
click at [901, 21] on span "Олександра Курочка" at bounding box center [900, 16] width 91 height 14
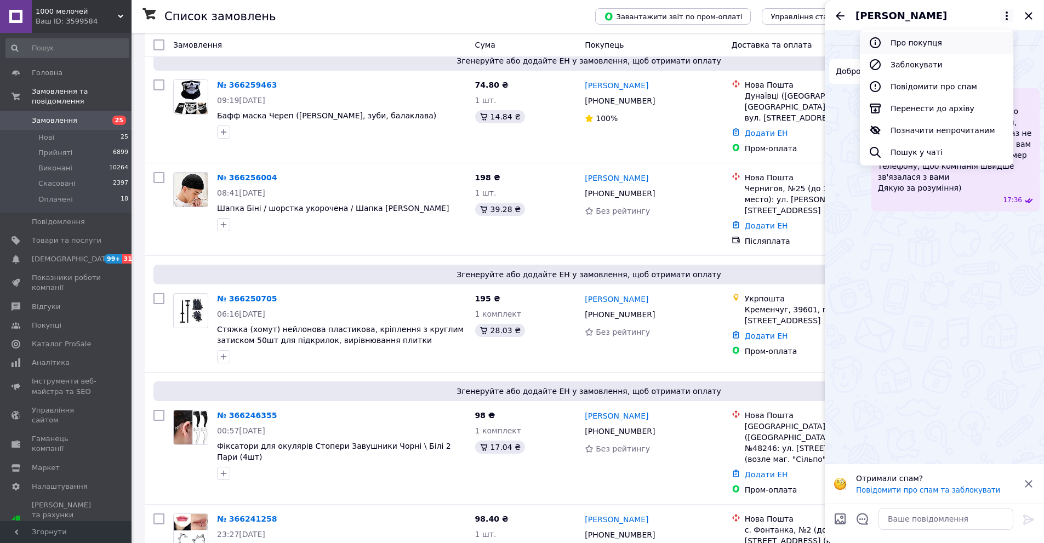
click at [903, 33] on button "Про покупця" at bounding box center [936, 43] width 153 height 22
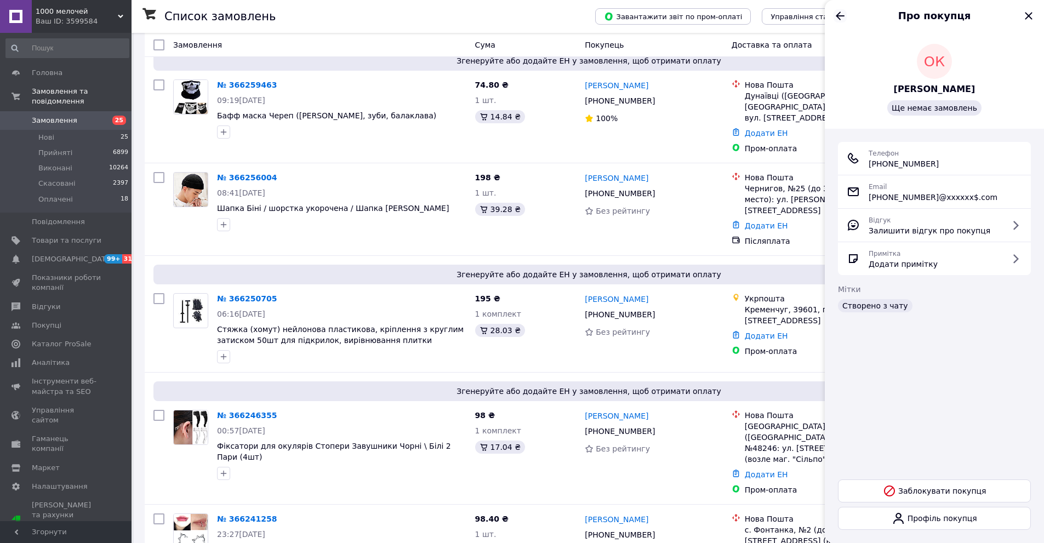
click at [843, 15] on icon "Назад" at bounding box center [840, 16] width 9 height 8
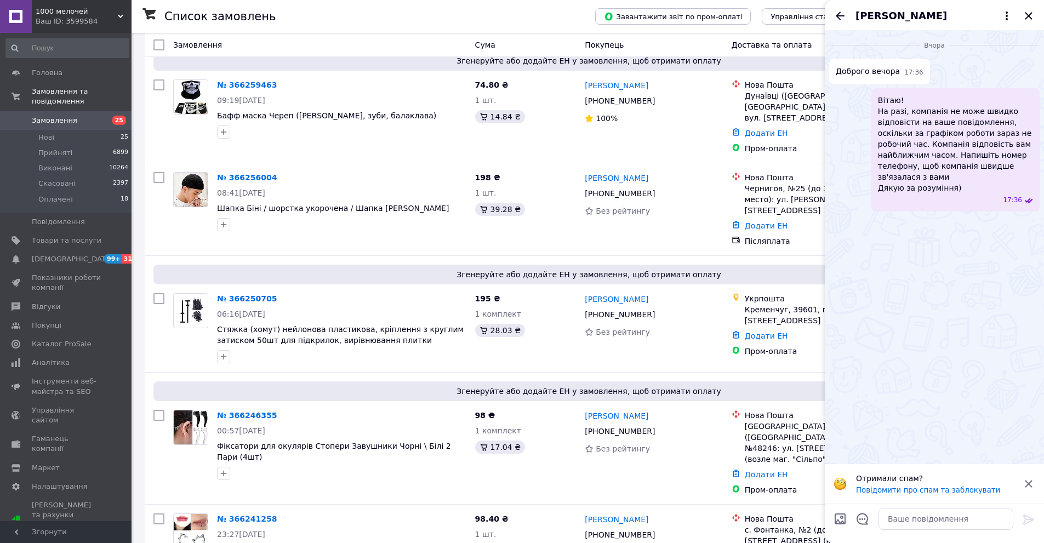
click at [930, 16] on span "Олександра Курочка" at bounding box center [900, 16] width 91 height 14
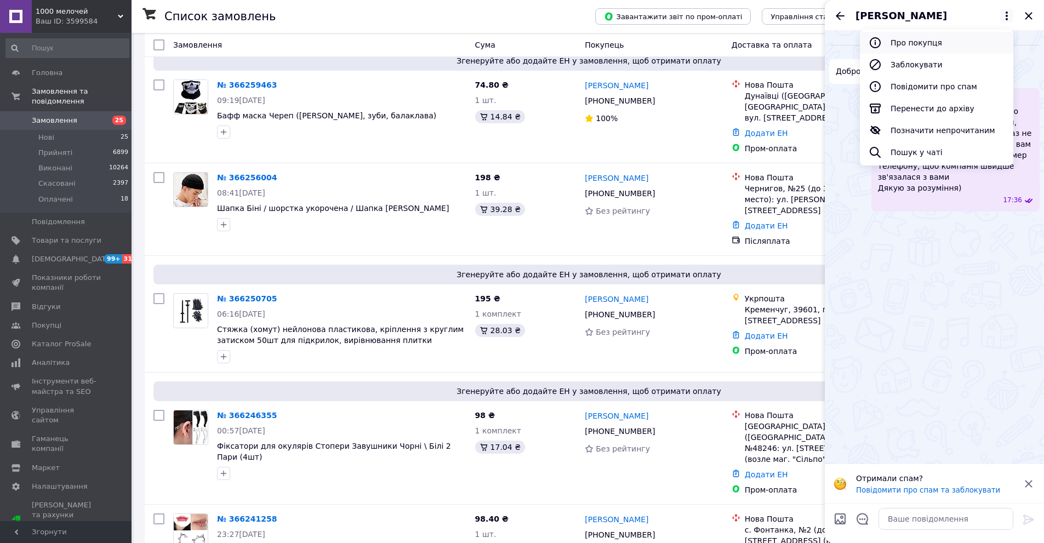
click at [923, 40] on button "Про покупця" at bounding box center [936, 43] width 153 height 22
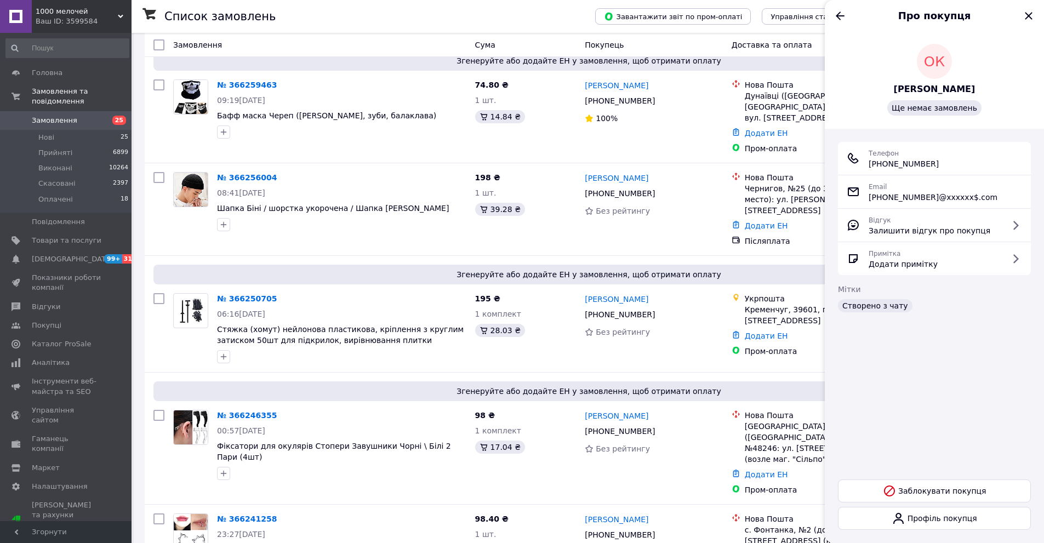
click at [968, 91] on span "Олександра Курочка" at bounding box center [935, 89] width 82 height 13
click at [834, 17] on icon "Назад" at bounding box center [839, 15] width 13 height 13
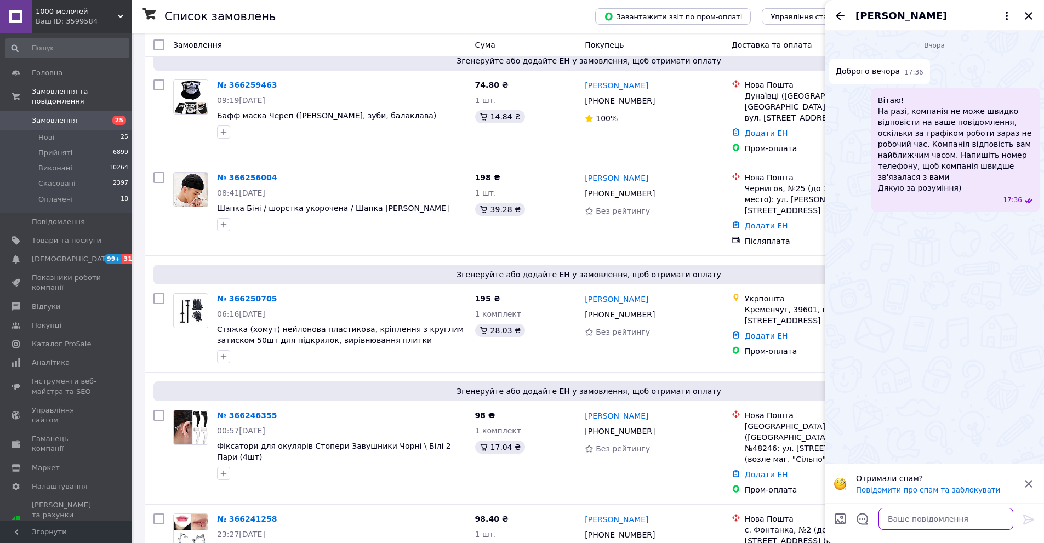
click at [914, 528] on textarea at bounding box center [945, 519] width 135 height 22
type textarea "Доброго"
click at [845, 11] on icon "Назад" at bounding box center [839, 15] width 13 height 13
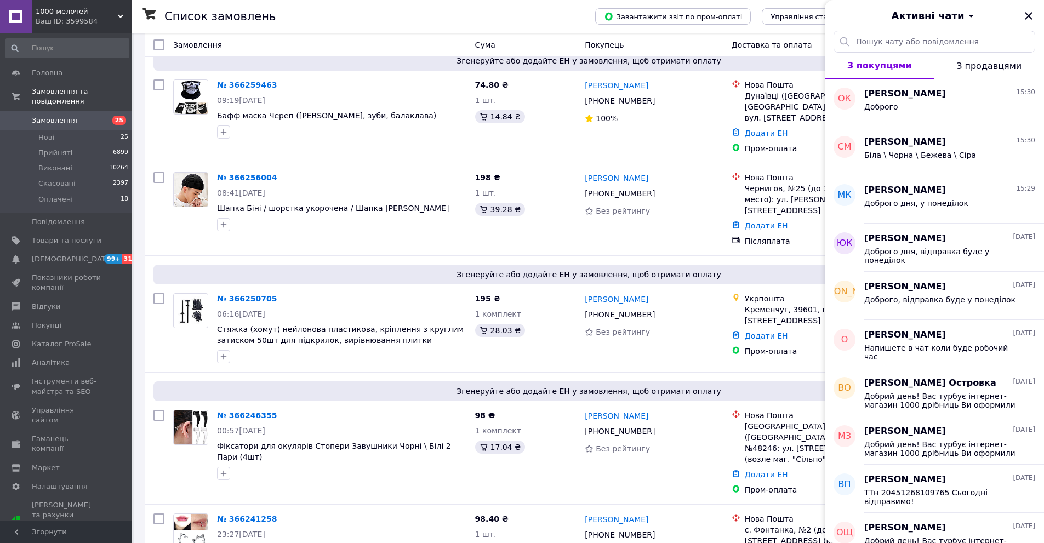
click at [1032, 8] on div "Активні чати" at bounding box center [934, 15] width 219 height 31
click at [1031, 12] on icon "Закрити" at bounding box center [1028, 15] width 13 height 13
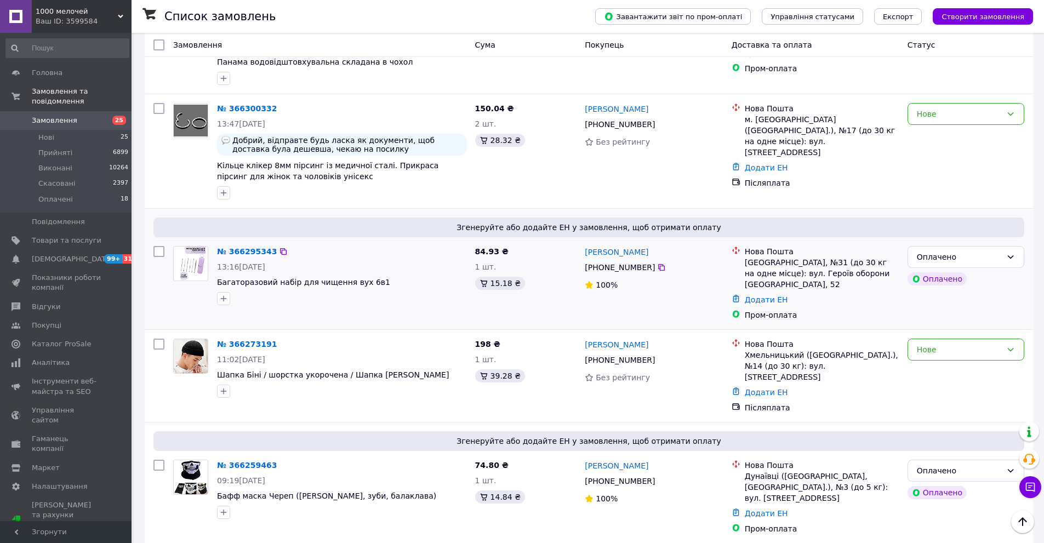
scroll to position [164, 0]
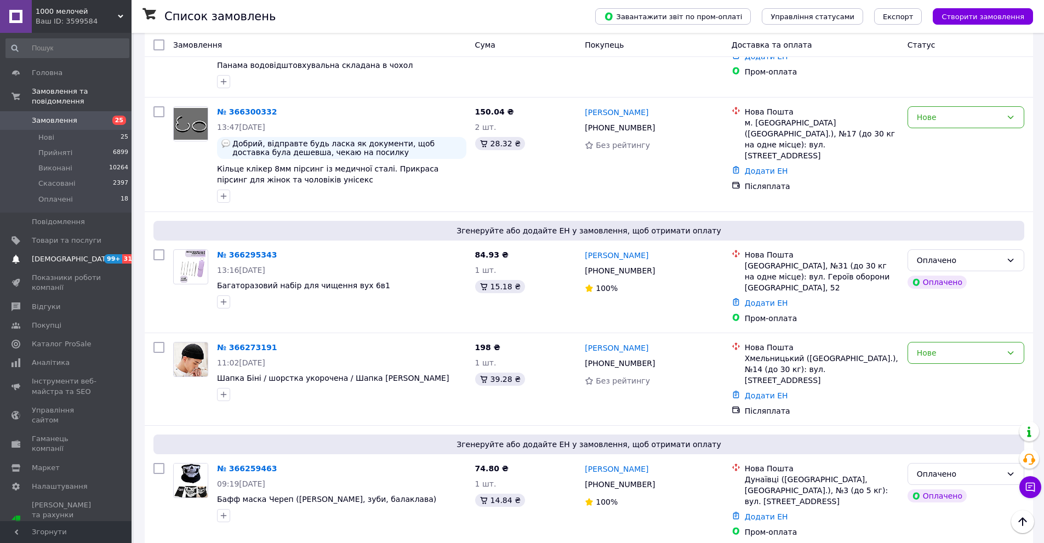
click at [65, 254] on span "[DEMOGRAPHIC_DATA]" at bounding box center [72, 259] width 81 height 10
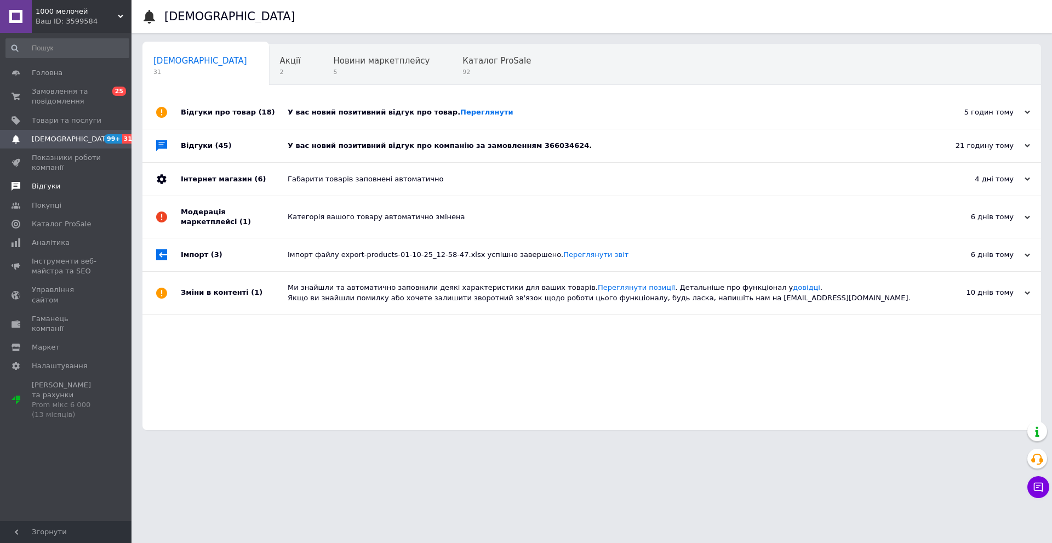
click at [50, 188] on span "Відгуки" at bounding box center [46, 186] width 28 height 10
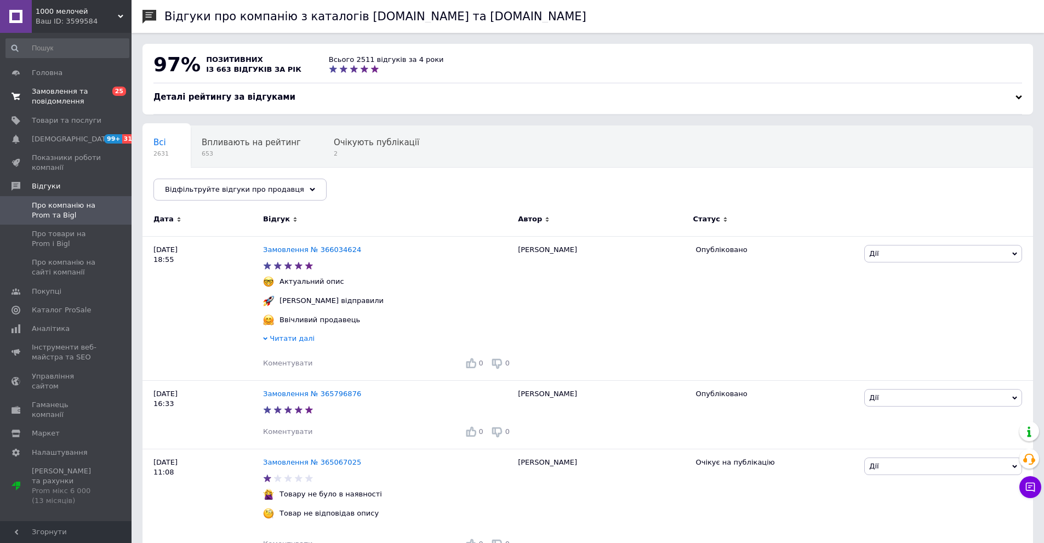
click at [72, 93] on span "Замовлення та повідомлення" at bounding box center [67, 97] width 70 height 20
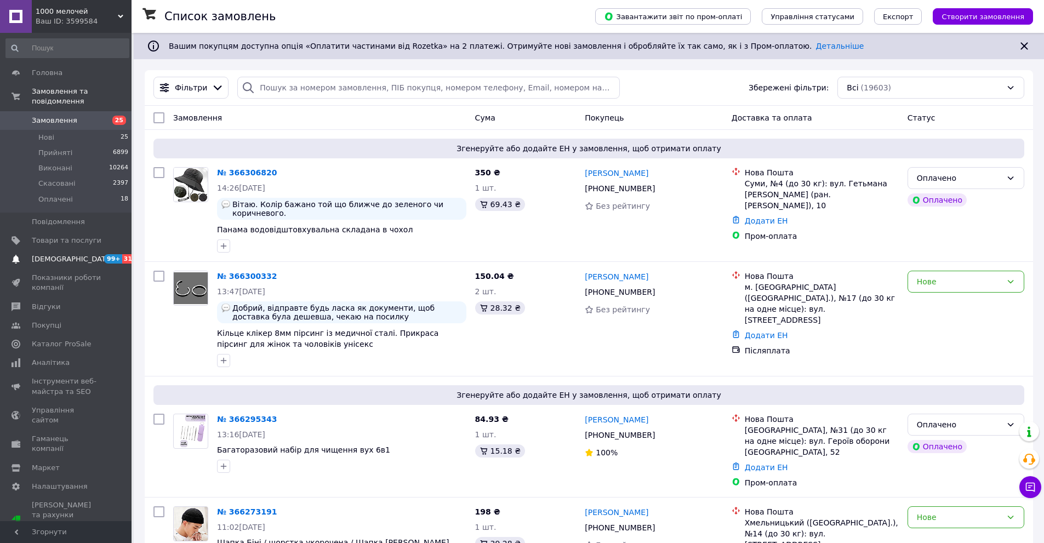
click at [85, 254] on span "[DEMOGRAPHIC_DATA]" at bounding box center [67, 259] width 70 height 10
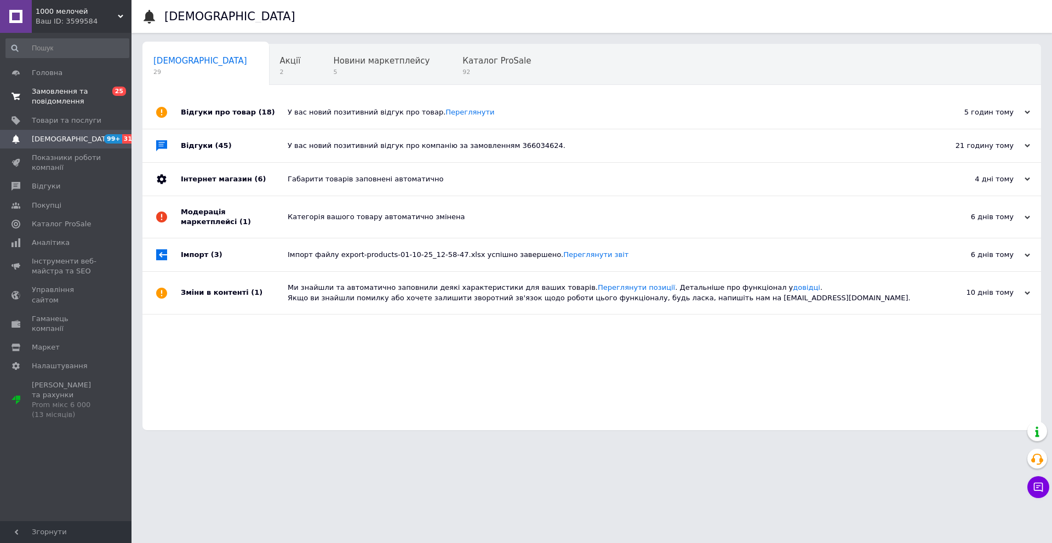
click at [79, 95] on span "Замовлення та повідомлення" at bounding box center [67, 97] width 70 height 20
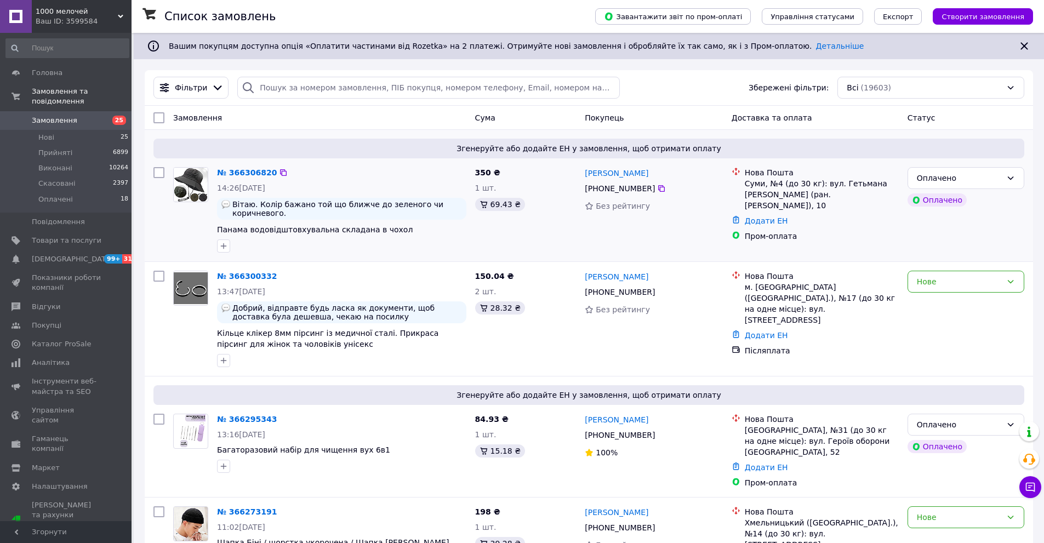
drag, startPoint x: 984, startPoint y: 236, endPoint x: 941, endPoint y: 243, distance: 43.4
click at [984, 236] on div "Оплачено Оплачено" at bounding box center [965, 210] width 125 height 94
click at [90, 116] on span "Замовлення" at bounding box center [67, 121] width 70 height 10
